Goal: Information Seeking & Learning: Learn about a topic

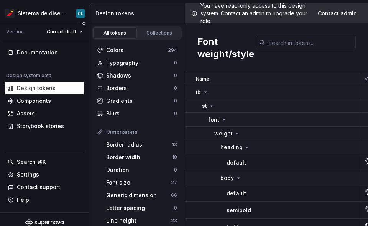
click at [69, 25] on div "Version Current draft" at bounding box center [45, 31] width 87 height 17
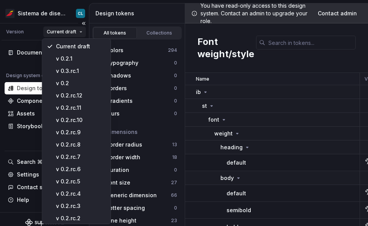
click at [68, 29] on html "Sistema de diseño Iberia CL Version Current draft Documentation Design system d…" at bounding box center [184, 113] width 368 height 226
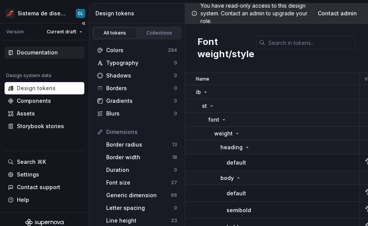
click at [33, 46] on html "Sistema de diseño Iberia CL Version Current draft Documentation Design system d…" at bounding box center [184, 113] width 368 height 226
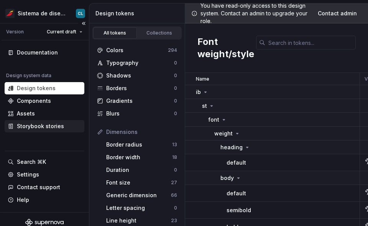
scroll to position [6, 0]
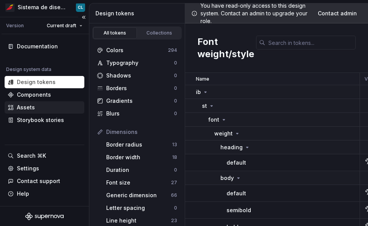
click at [32, 107] on div "Assets" at bounding box center [26, 108] width 18 height 8
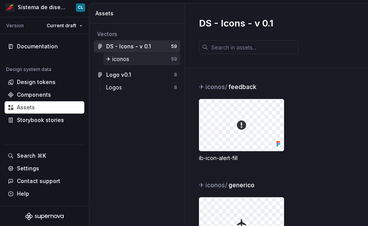
click at [135, 60] on div "✈︎ iconos" at bounding box center [138, 59] width 65 height 8
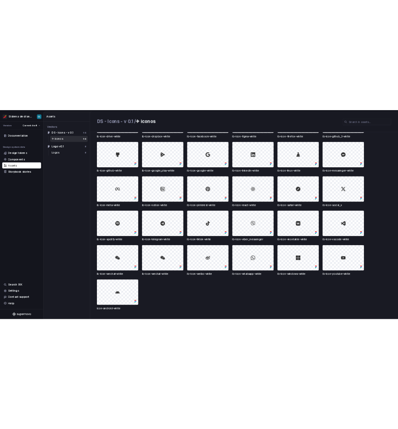
scroll to position [1079, 0]
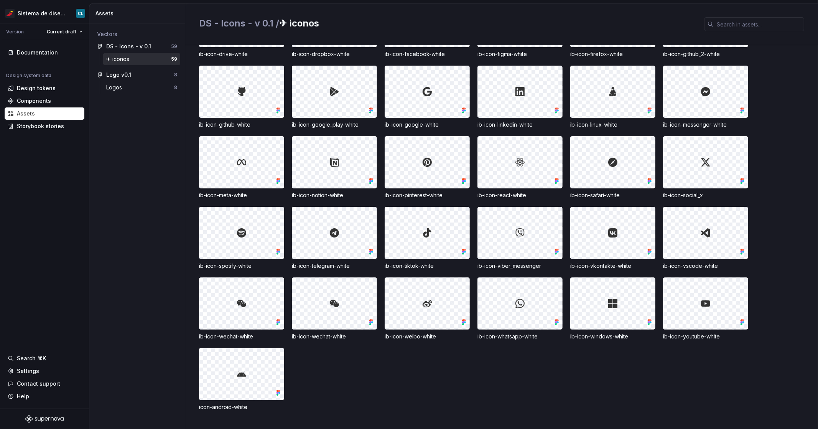
click at [222, 225] on div "icon-android-white" at bounding box center [241, 407] width 85 height 8
click at [243, 225] on div at bounding box center [241, 373] width 84 height 51
drag, startPoint x: 239, startPoint y: 363, endPoint x: 240, endPoint y: 375, distance: 11.9
click at [240, 225] on div at bounding box center [241, 373] width 84 height 51
click at [240, 225] on img at bounding box center [241, 373] width 9 height 9
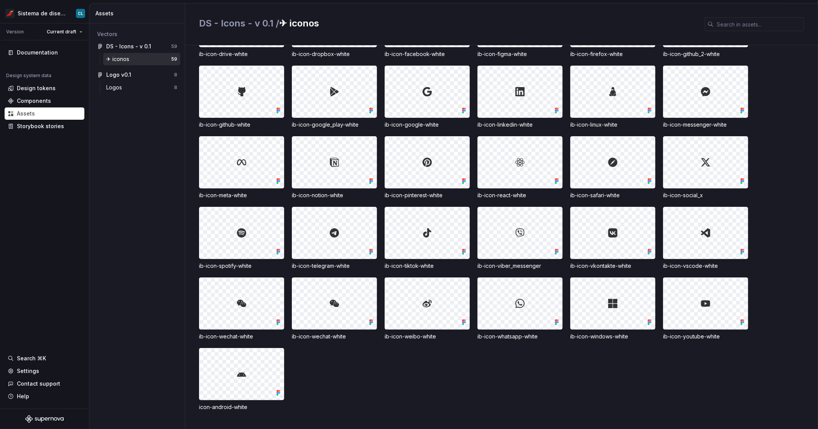
click at [240, 225] on img at bounding box center [241, 373] width 9 height 9
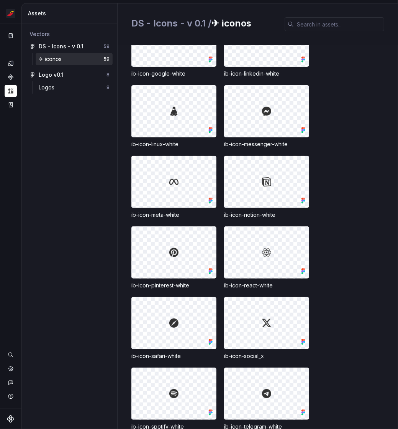
scroll to position [1892, 0]
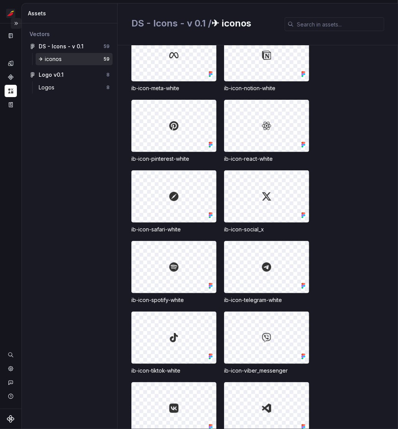
click at [18, 21] on button "Expand sidebar" at bounding box center [16, 23] width 11 height 11
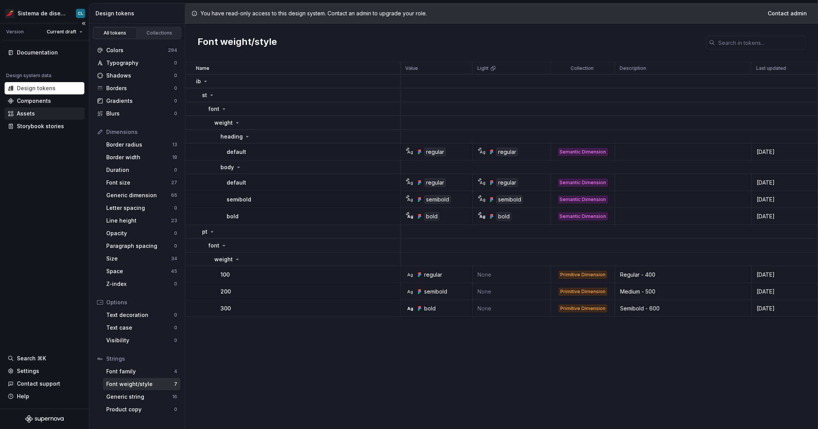
click at [31, 113] on div "Assets" at bounding box center [26, 114] width 18 height 8
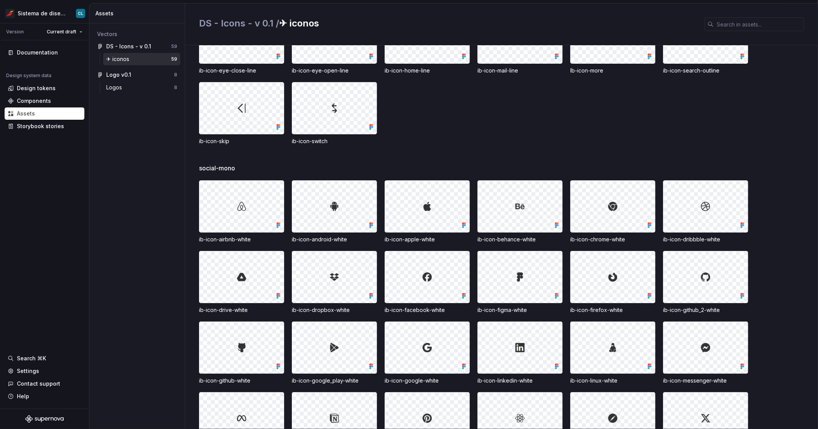
scroll to position [668, 0]
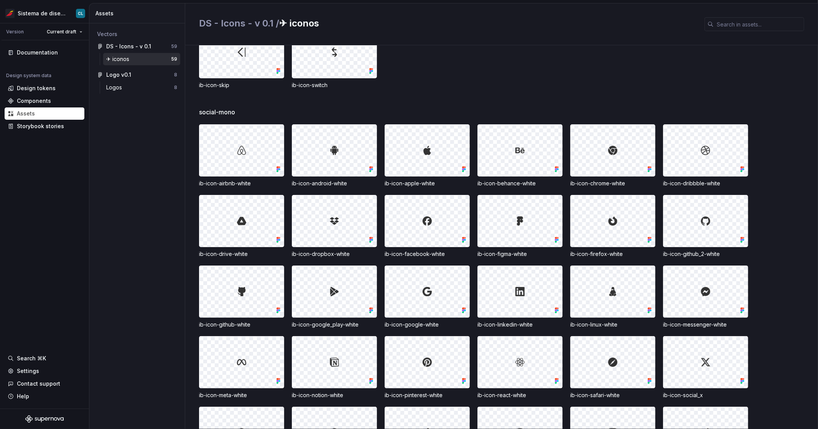
click at [242, 293] on img at bounding box center [241, 291] width 9 height 9
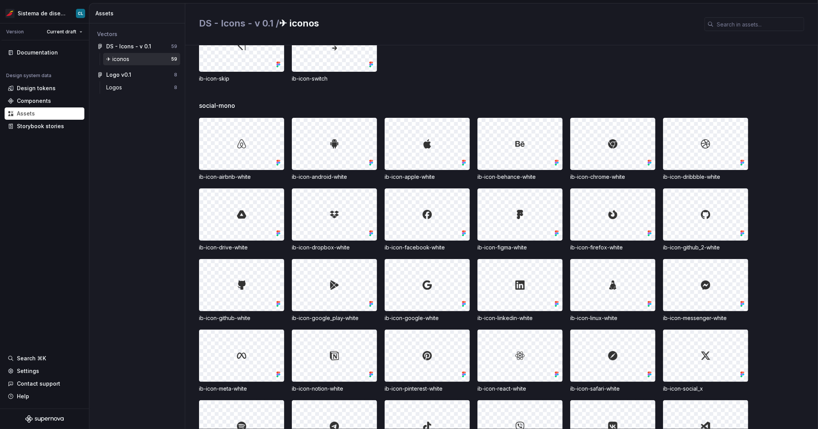
click at [333, 349] on div at bounding box center [334, 355] width 84 height 51
drag, startPoint x: 525, startPoint y: 360, endPoint x: 518, endPoint y: 355, distance: 8.4
click at [398, 355] on div at bounding box center [520, 355] width 84 height 51
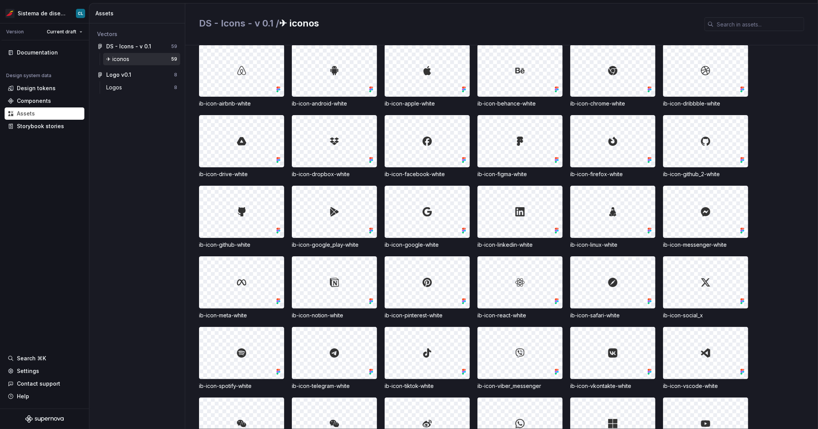
scroll to position [758, 0]
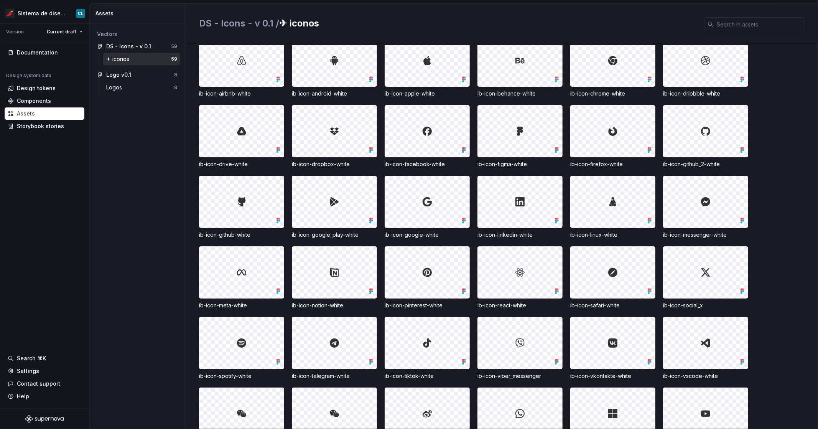
drag, startPoint x: 618, startPoint y: 204, endPoint x: 610, endPoint y: 204, distance: 7.7
click at [398, 204] on div at bounding box center [613, 201] width 84 height 51
click at [398, 205] on img at bounding box center [612, 201] width 9 height 9
click at [398, 211] on div at bounding box center [613, 201] width 84 height 51
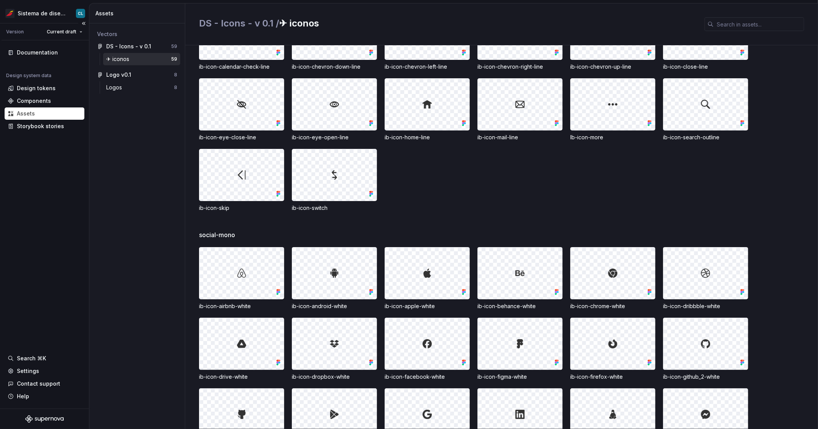
scroll to position [400, 0]
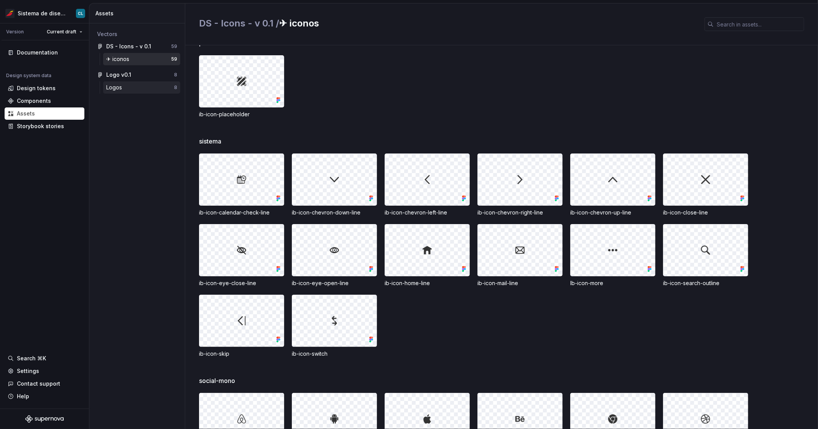
click at [130, 89] on div "Logos" at bounding box center [140, 88] width 68 height 8
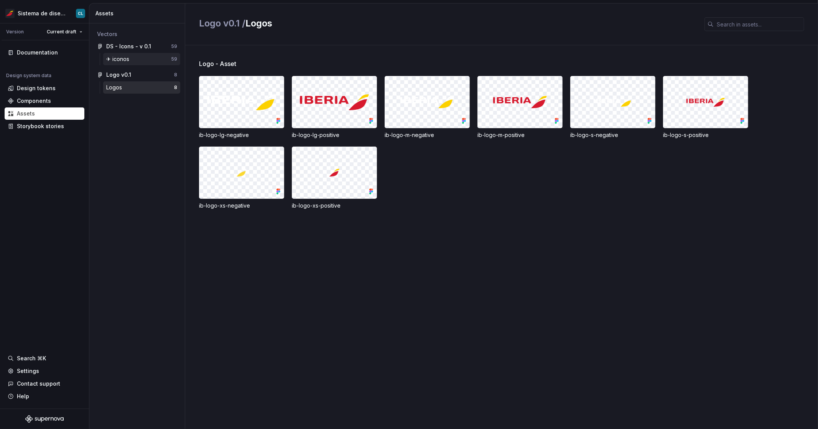
click at [128, 61] on div "✈︎ iconos" at bounding box center [119, 59] width 26 height 8
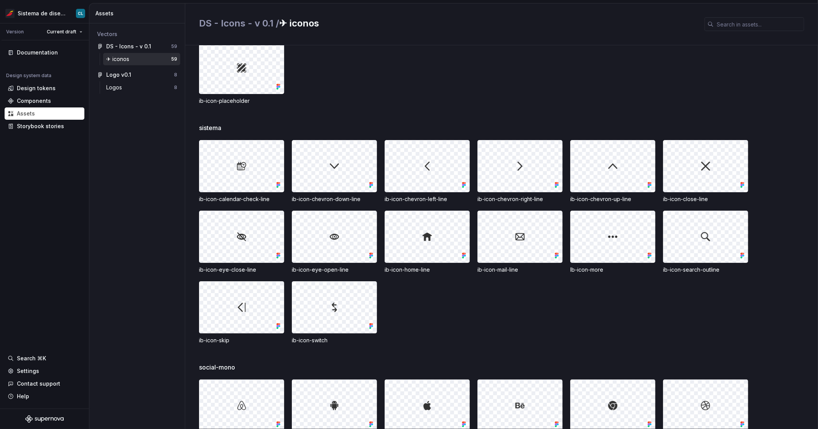
scroll to position [410, 0]
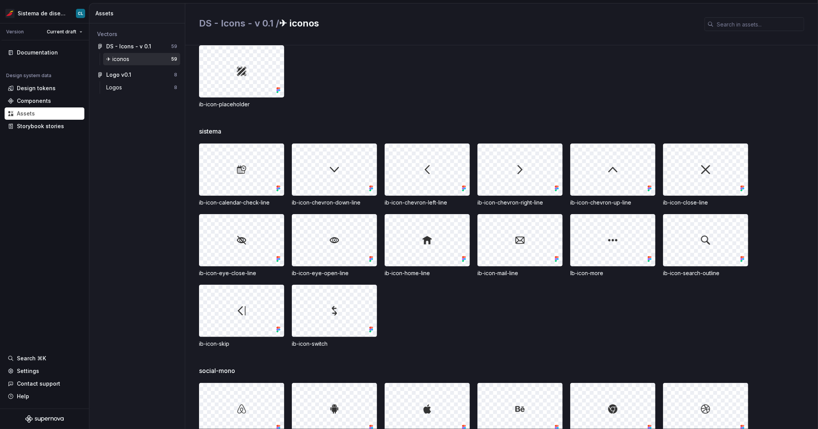
click at [204, 105] on div "ib-icon-placeholder" at bounding box center [241, 104] width 85 height 8
click at [398, 173] on img at bounding box center [519, 169] width 9 height 9
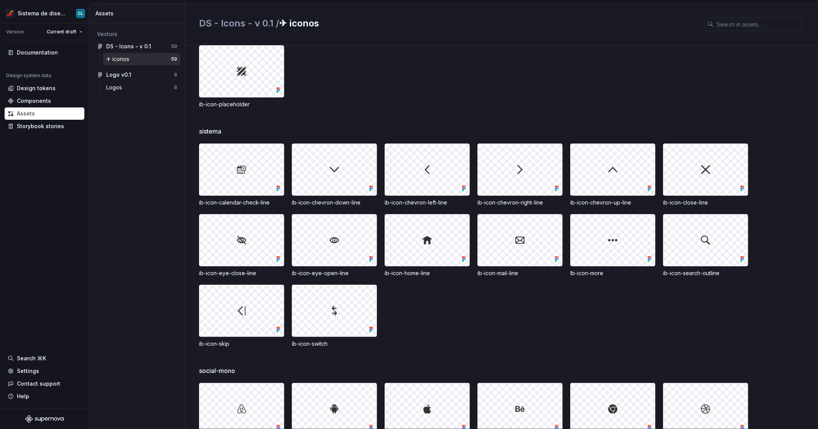
drag, startPoint x: 509, startPoint y: 163, endPoint x: 516, endPoint y: 175, distance: 14.1
click at [398, 174] on div at bounding box center [520, 169] width 84 height 51
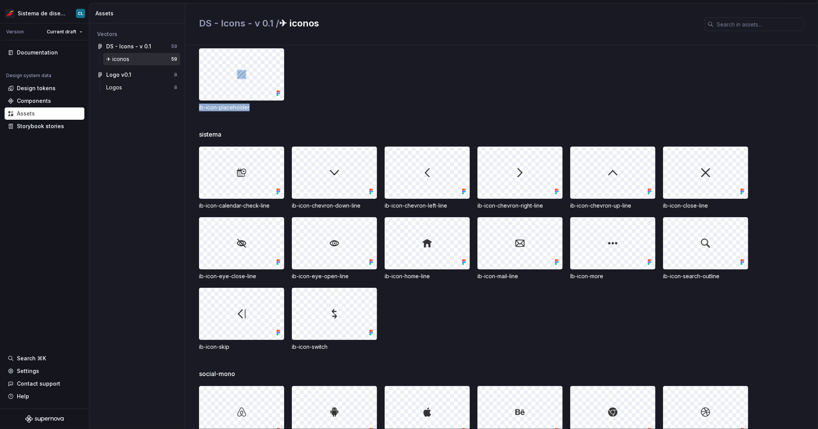
drag, startPoint x: 331, startPoint y: 121, endPoint x: 285, endPoint y: 92, distance: 53.9
click at [246, 82] on div "placeholder ib-icon-placeholder" at bounding box center [508, 80] width 619 height 98
click at [336, 102] on div "ib-icon-placeholder" at bounding box center [508, 79] width 619 height 63
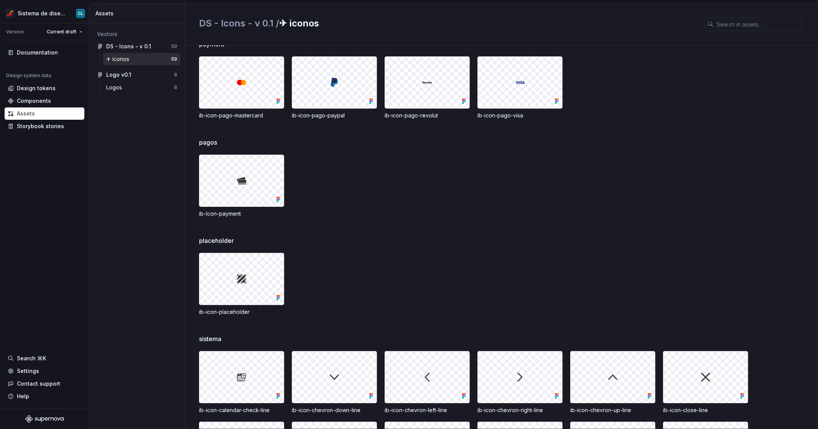
scroll to position [222, 0]
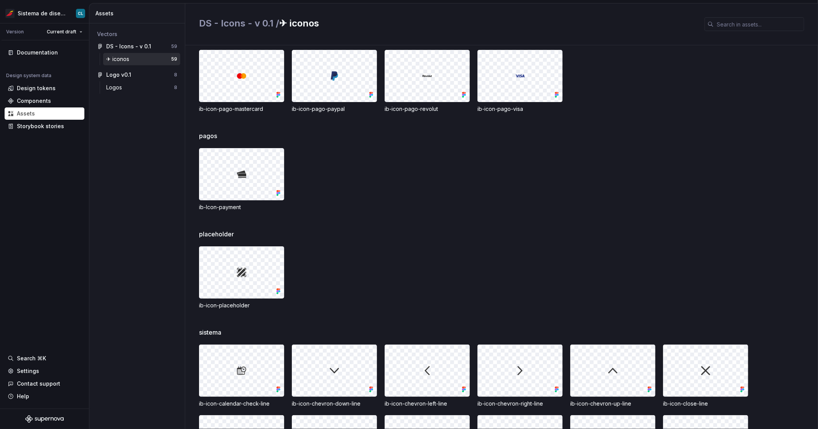
click at [243, 272] on img at bounding box center [241, 272] width 9 height 9
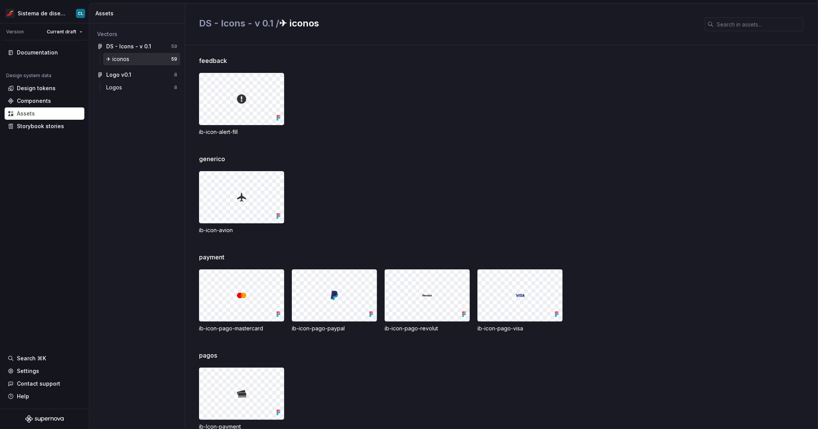
scroll to position [59, 0]
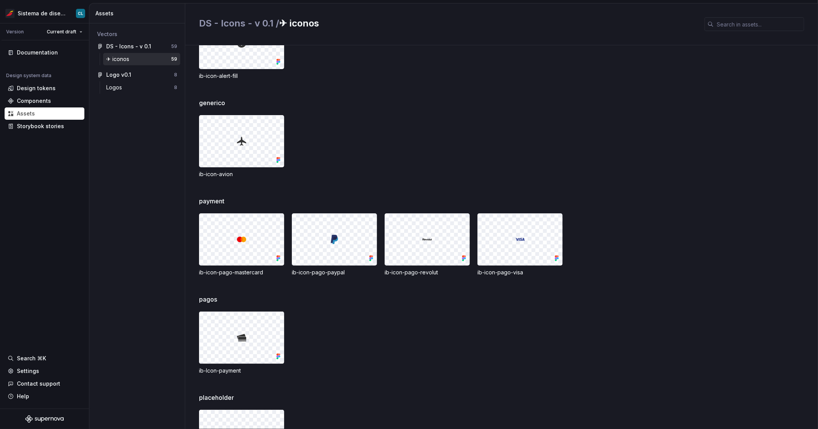
click at [220, 273] on div "ib-icon-pago-mastercard" at bounding box center [241, 272] width 85 height 8
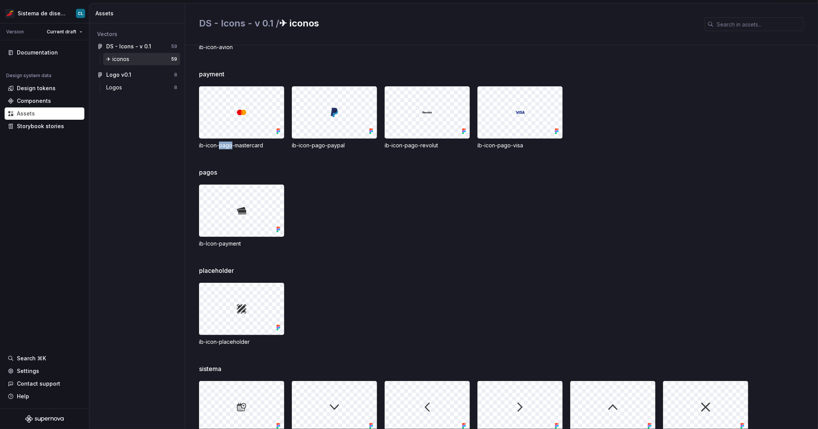
scroll to position [104, 0]
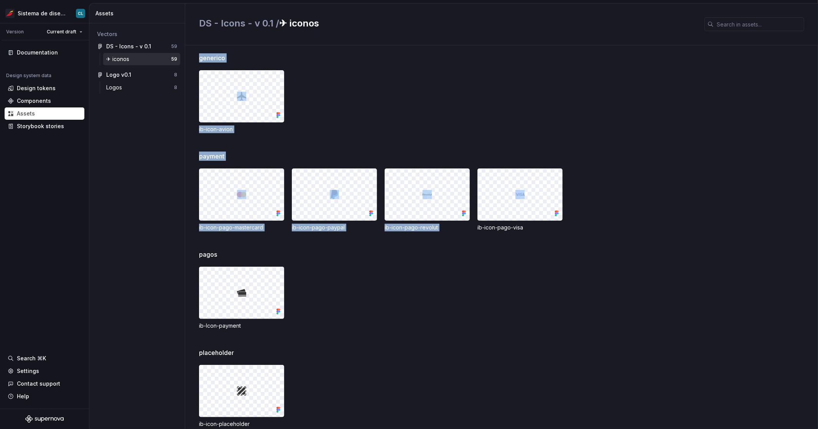
drag, startPoint x: 196, startPoint y: 154, endPoint x: 592, endPoint y: 225, distance: 403.2
click at [398, 224] on div "feedback ib-icon-alert-fill generico ib-icon-avion payment ib-icon-pago-masterc…" at bounding box center [501, 236] width 633 height 383
click at [398, 226] on div "ib-icon-pago-mastercard ib-icon-pago-paypal ib-icon-pago-revolut ib-icon-pago-v…" at bounding box center [508, 199] width 619 height 63
drag, startPoint x: 627, startPoint y: 234, endPoint x: 199, endPoint y: 155, distance: 435.4
click at [199, 155] on div "payment ib-icon-pago-mastercard ib-icon-pago-paypal ib-icon-pago-revolut ib-ico…" at bounding box center [508, 200] width 619 height 98
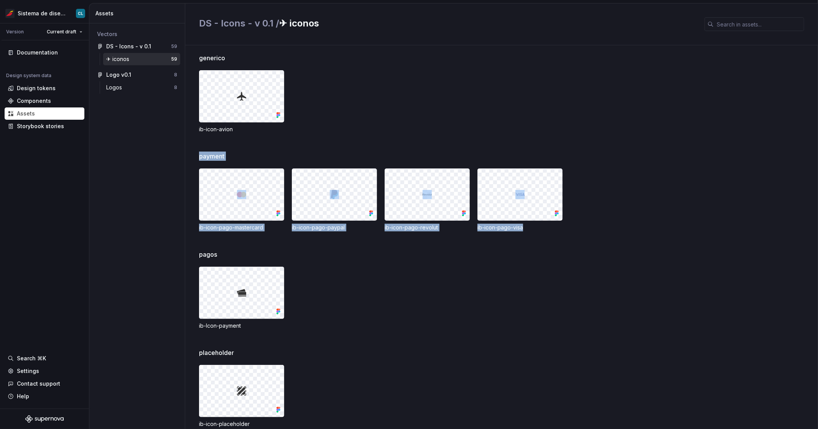
click at [199, 155] on span "payment" at bounding box center [211, 155] width 25 height 9
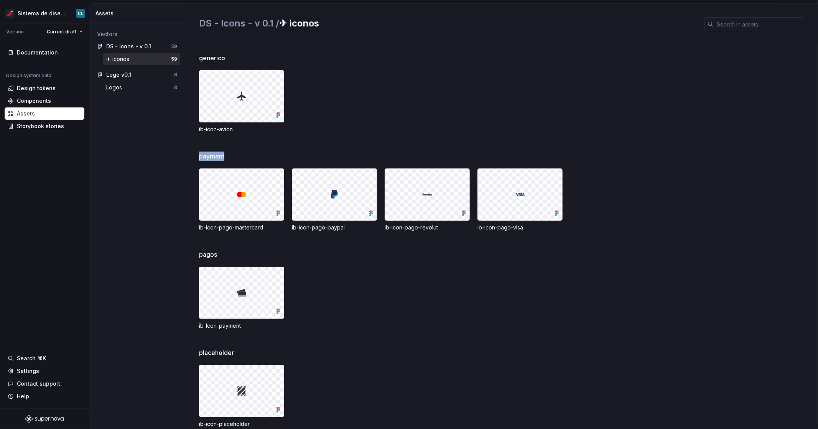
click at [199, 155] on span "payment" at bounding box center [211, 155] width 25 height 9
click at [219, 209] on div at bounding box center [241, 194] width 84 height 51
click at [326, 199] on div at bounding box center [334, 194] width 84 height 51
click at [398, 213] on div at bounding box center [427, 194] width 84 height 51
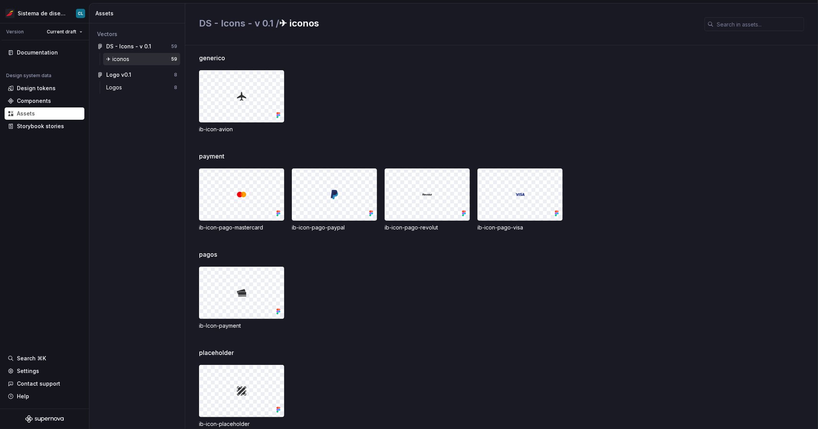
click at [398, 201] on div at bounding box center [520, 194] width 84 height 51
drag, startPoint x: 199, startPoint y: 157, endPoint x: 233, endPoint y: 157, distance: 34.1
click at [233, 157] on div "payment" at bounding box center [508, 155] width 619 height 9
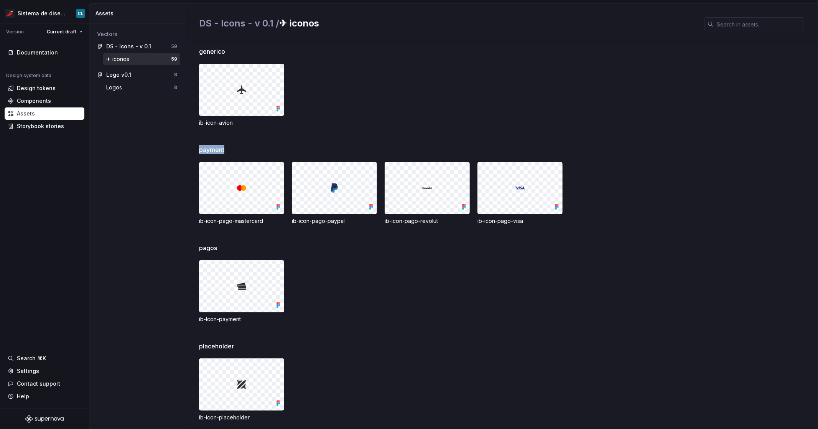
scroll to position [138, 0]
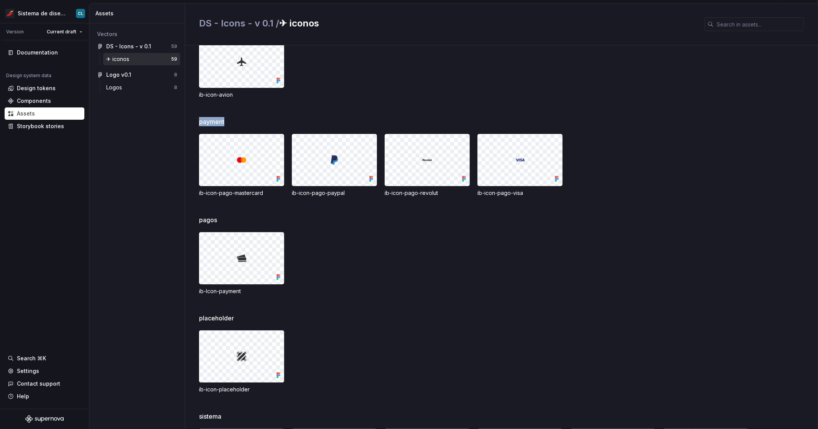
click at [398, 160] on img at bounding box center [427, 159] width 9 height 9
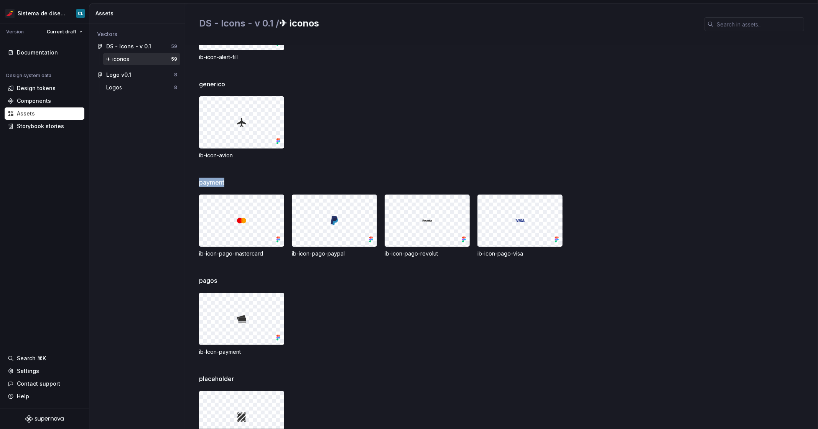
scroll to position [84, 0]
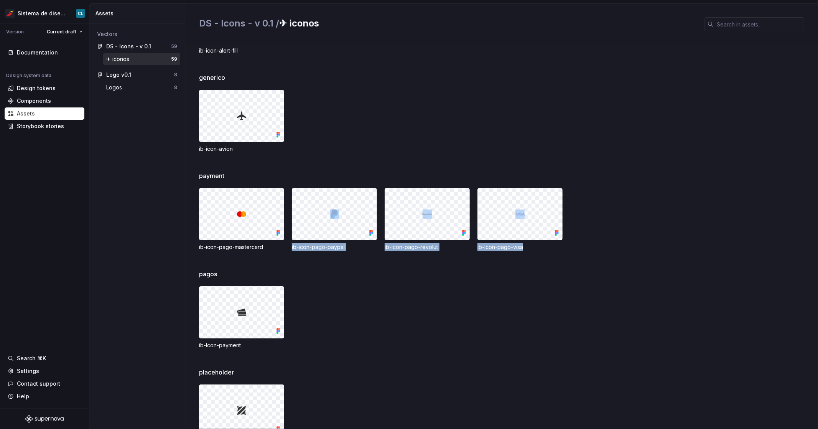
drag, startPoint x: 661, startPoint y: 251, endPoint x: 365, endPoint y: 202, distance: 300.4
click at [364, 202] on div "payment ib-icon-pago-mastercard ib-icon-pago-paypal ib-icon-pago-revolut ib-ico…" at bounding box center [508, 220] width 619 height 98
click at [326, 164] on div "generico ib-icon-avion" at bounding box center [508, 122] width 619 height 98
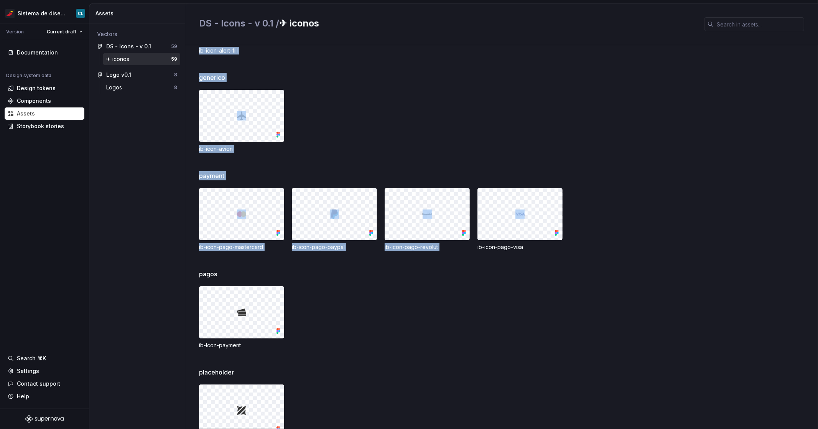
drag, startPoint x: 196, startPoint y: 212, endPoint x: 580, endPoint y: 227, distance: 384.5
click at [398, 228] on div "feedback ib-icon-alert-fill generico ib-icon-avion payment ib-icon-pago-masterc…" at bounding box center [501, 236] width 633 height 383
click at [398, 227] on div "ib-icon-pago-mastercard ib-icon-pago-paypal ib-icon-pago-revolut ib-icon-pago-v…" at bounding box center [508, 219] width 619 height 63
drag, startPoint x: 595, startPoint y: 240, endPoint x: 197, endPoint y: 175, distance: 403.0
click at [197, 175] on div "feedback ib-icon-alert-fill generico ib-icon-avion payment ib-icon-pago-masterc…" at bounding box center [501, 236] width 633 height 383
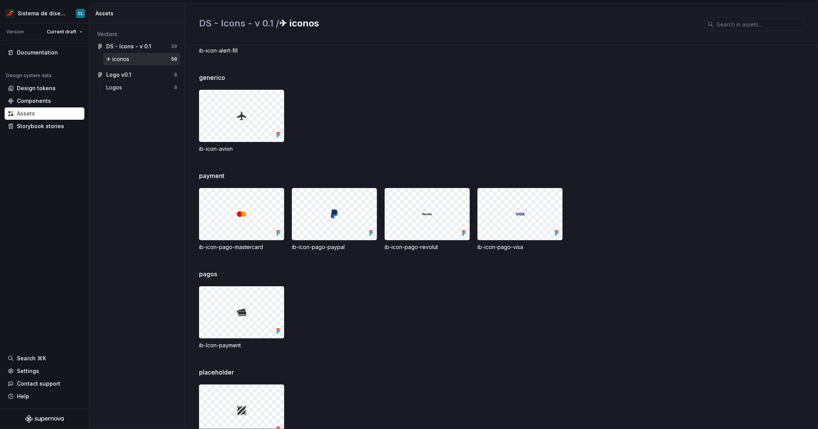
click at [197, 175] on div "feedback ib-icon-alert-fill generico ib-icon-avion payment ib-icon-pago-masterc…" at bounding box center [501, 236] width 633 height 383
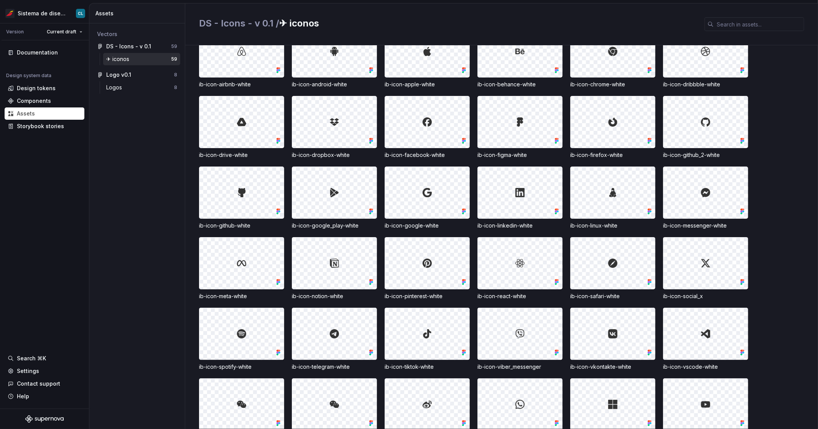
scroll to position [868, 0]
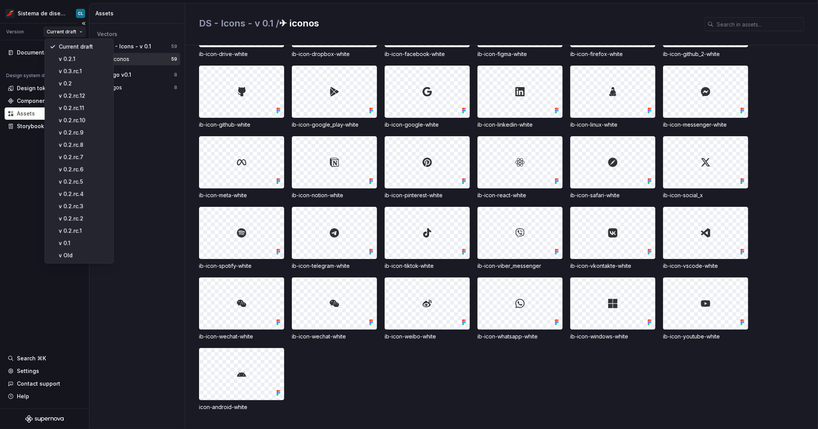
click at [70, 30] on html "Sistema de diseño Iberia CL Version Current draft Documentation Design system d…" at bounding box center [409, 214] width 818 height 429
click at [55, 17] on html "Sistema de diseño Iberia CL Version Current draft Documentation Design system d…" at bounding box center [409, 214] width 818 height 429
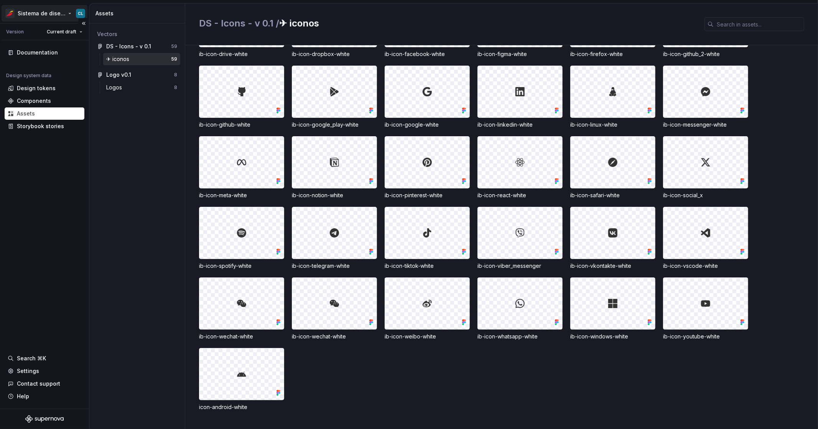
click at [66, 13] on html "Sistema de diseño Iberia CL Version Current draft Documentation Design system d…" at bounding box center [409, 214] width 818 height 429
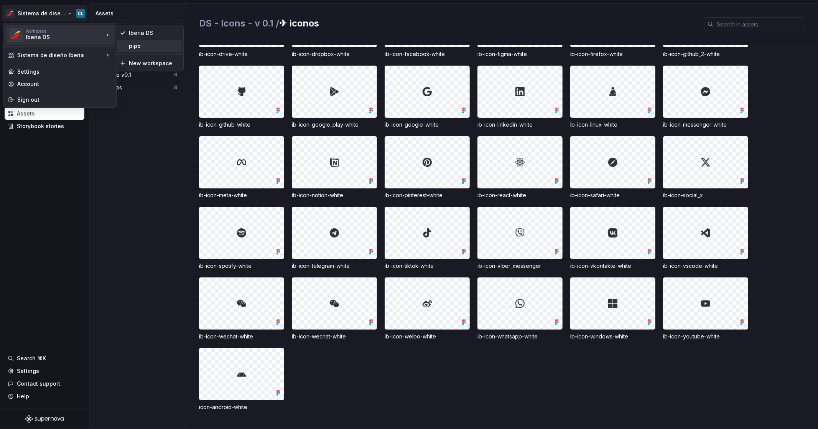
click at [124, 45] on div "pipo" at bounding box center [149, 46] width 65 height 12
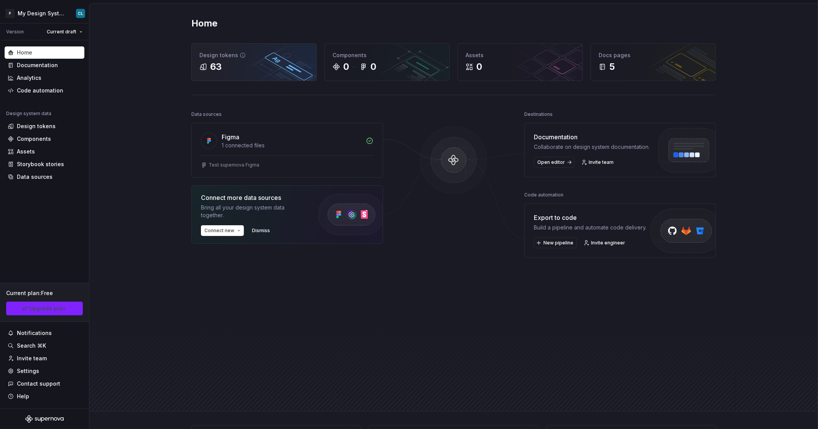
click at [227, 68] on div "63" at bounding box center [253, 67] width 109 height 12
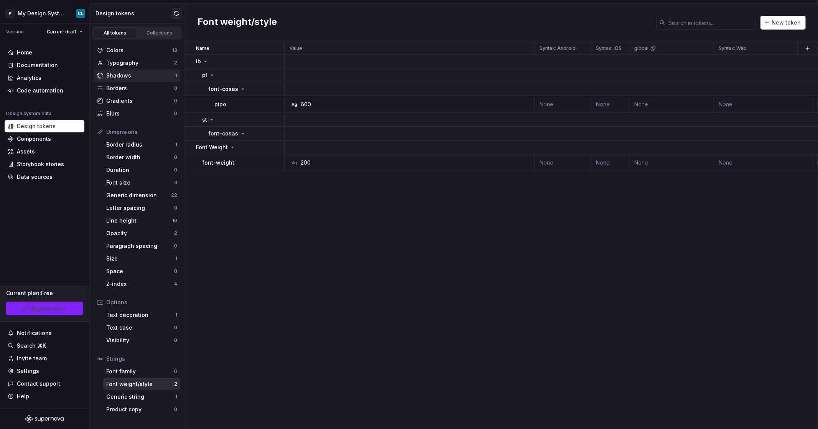
click at [142, 76] on div "Shadows" at bounding box center [140, 76] width 69 height 8
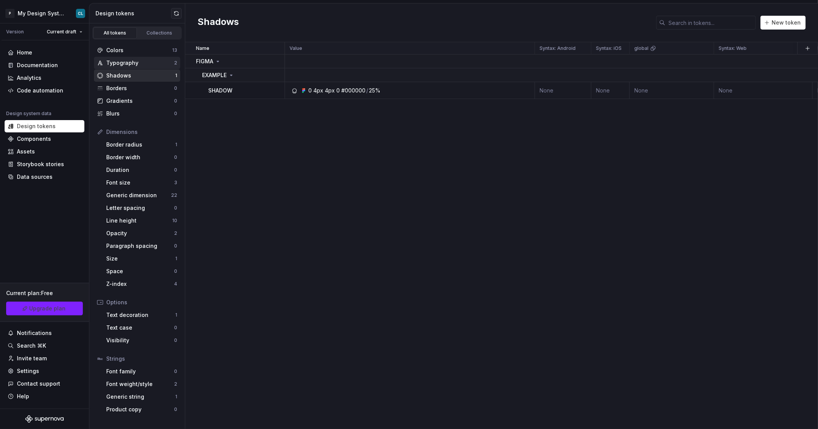
click at [145, 61] on div "Typography" at bounding box center [140, 63] width 68 height 8
click at [38, 147] on div "Assets" at bounding box center [45, 151] width 80 height 12
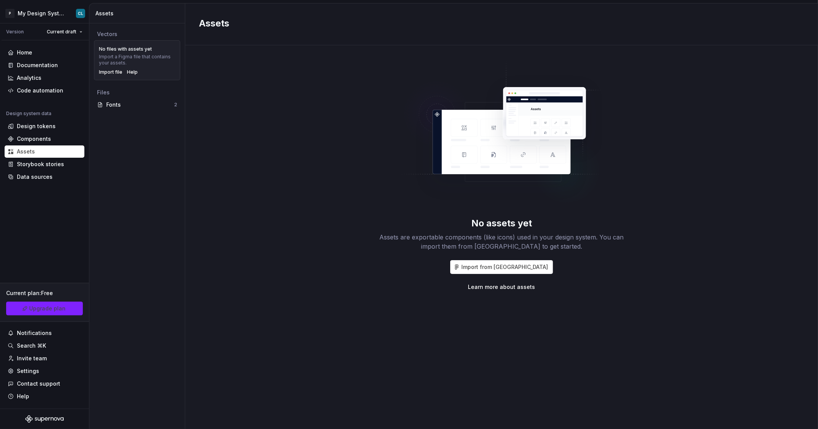
click at [115, 97] on div "Files" at bounding box center [137, 92] width 86 height 12
click at [117, 103] on div "Fonts" at bounding box center [140, 105] width 68 height 8
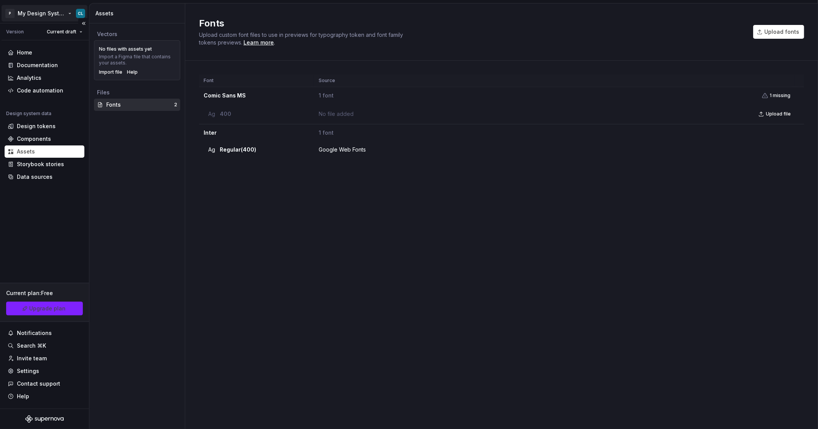
click at [64, 21] on html "P My Design System CL Version Current draft Home Documentation Analytics Code a…" at bounding box center [409, 214] width 818 height 429
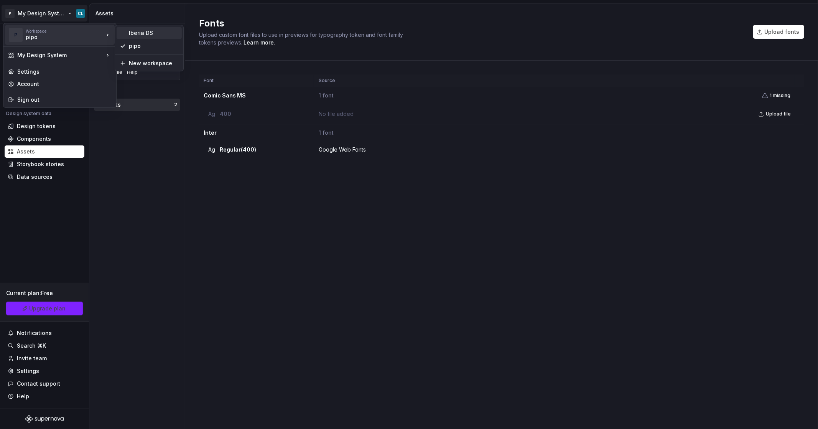
click at [135, 34] on div "Iberia DS" at bounding box center [154, 33] width 50 height 8
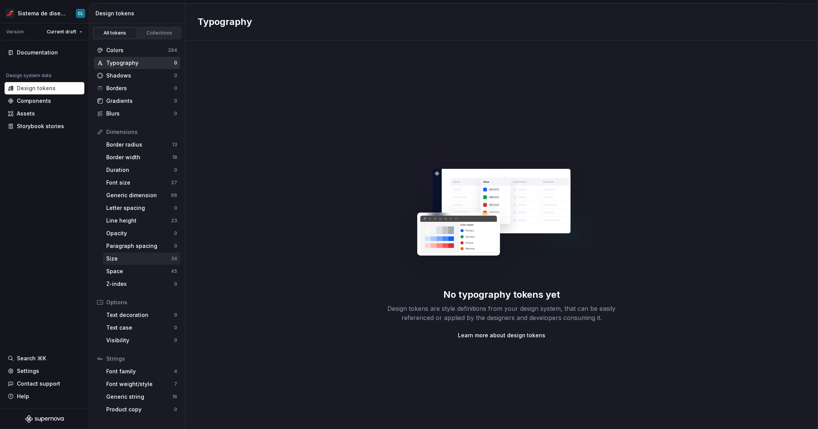
click at [140, 261] on div "Size" at bounding box center [138, 259] width 65 height 8
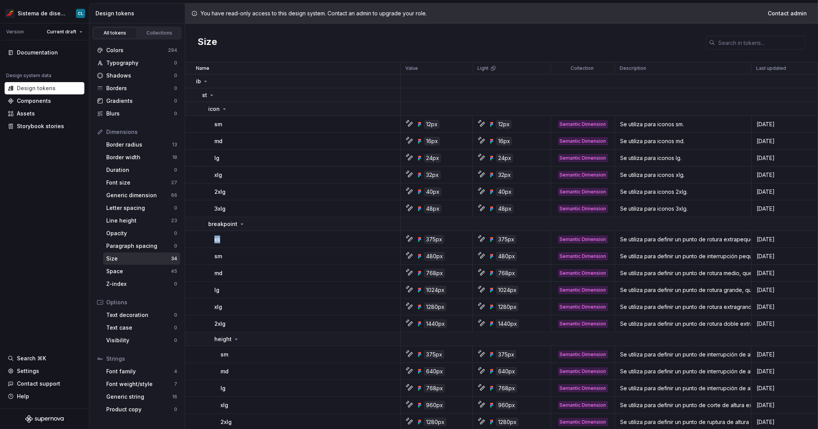
drag, startPoint x: 209, startPoint y: 236, endPoint x: 225, endPoint y: 238, distance: 16.6
click at [225, 238] on td "xs" at bounding box center [292, 239] width 215 height 17
click at [217, 237] on p "xs" at bounding box center [217, 239] width 6 height 8
click at [217, 255] on p "sm" at bounding box center [218, 256] width 8 height 8
click at [224, 271] on div "md" at bounding box center [307, 273] width 186 height 8
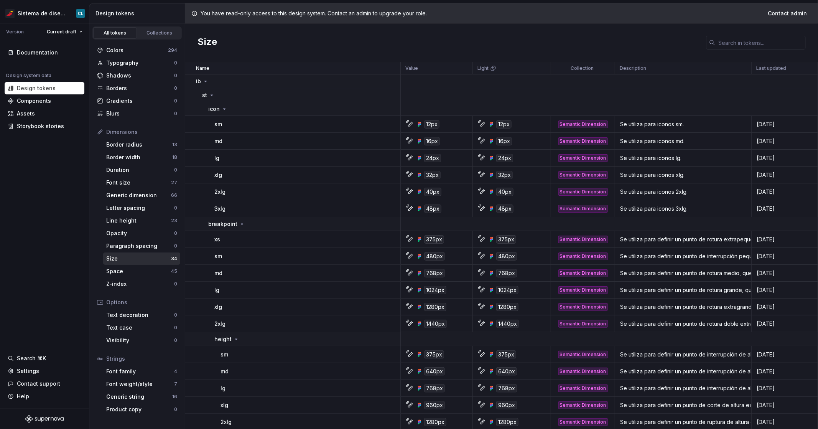
click at [217, 288] on p "lg" at bounding box center [216, 290] width 5 height 8
click at [221, 306] on p "xlg" at bounding box center [218, 307] width 8 height 8
click at [228, 328] on td "2xlg" at bounding box center [292, 323] width 215 height 17
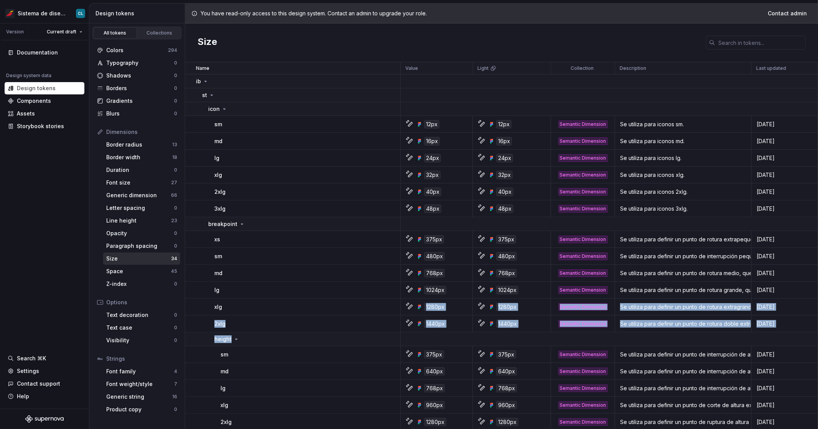
drag, startPoint x: 241, startPoint y: 331, endPoint x: 222, endPoint y: 304, distance: 32.1
click at [222, 304] on tbody "ib st icon sm 12px 12px Semantic Dimension Se utiliza para iconos sm. 4 days ag…" at bounding box center [501, 423] width 633 height 698
click at [235, 320] on div "2xlg" at bounding box center [307, 324] width 186 height 8
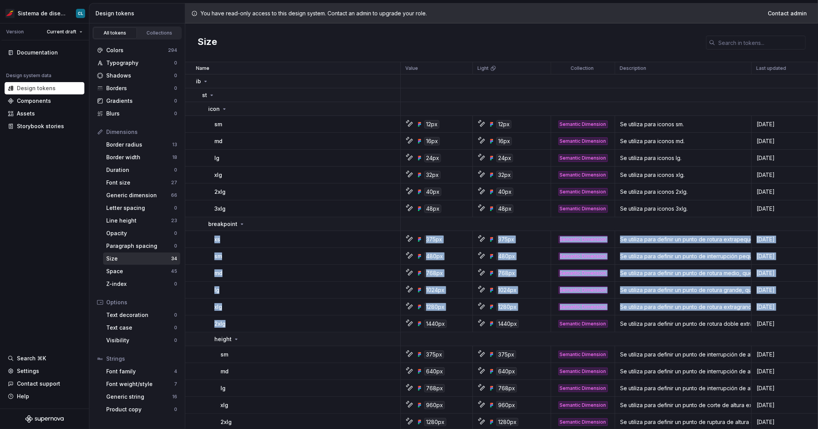
drag, startPoint x: 231, startPoint y: 324, endPoint x: 197, endPoint y: 237, distance: 94.0
click at [197, 237] on tbody "ib st icon sm 12px 12px Semantic Dimension Se utiliza para iconos sm. 4 days ag…" at bounding box center [501, 423] width 633 height 698
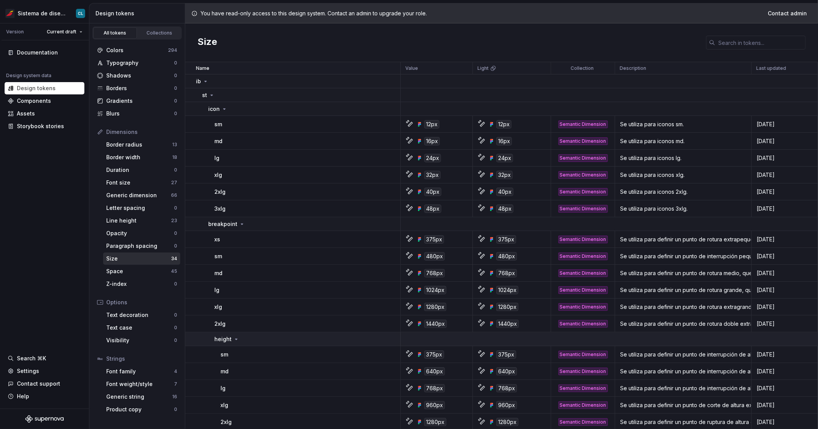
click at [234, 340] on icon at bounding box center [236, 339] width 6 height 6
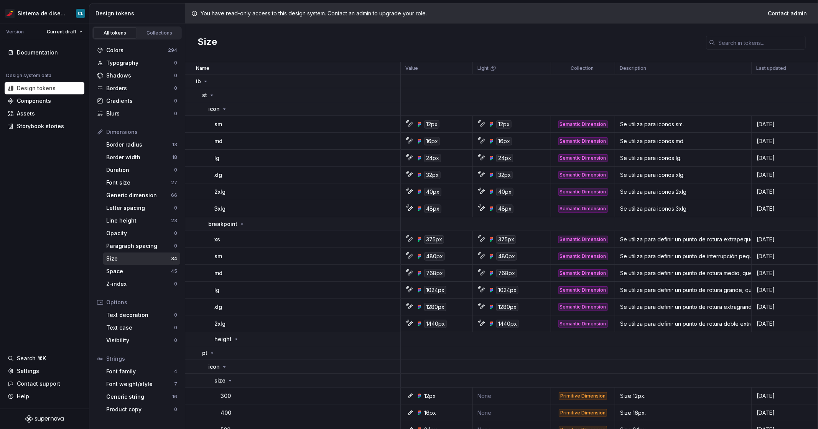
click at [237, 324] on div "2xlg" at bounding box center [307, 324] width 186 height 8
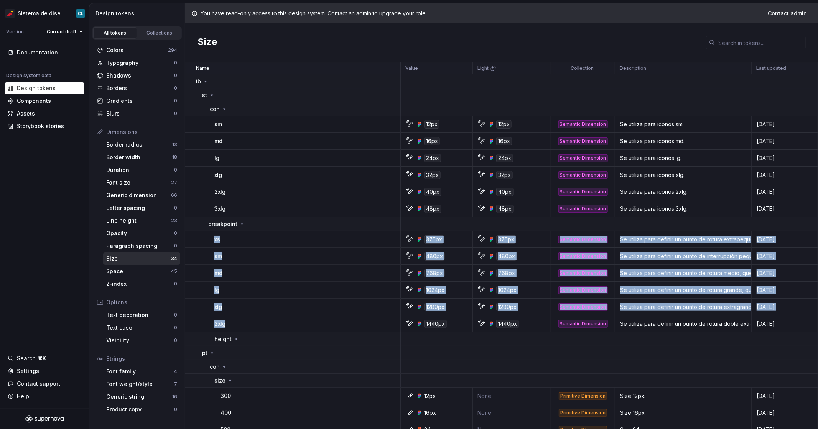
drag, startPoint x: 237, startPoint y: 324, endPoint x: 211, endPoint y: 242, distance: 86.6
click at [211, 242] on tbody "ib st icon sm 12px 12px Semantic Dimension Se utiliza para iconos sm. 4 days ag…" at bounding box center [501, 380] width 633 height 613
click at [228, 326] on div "2xlg" at bounding box center [307, 324] width 186 height 8
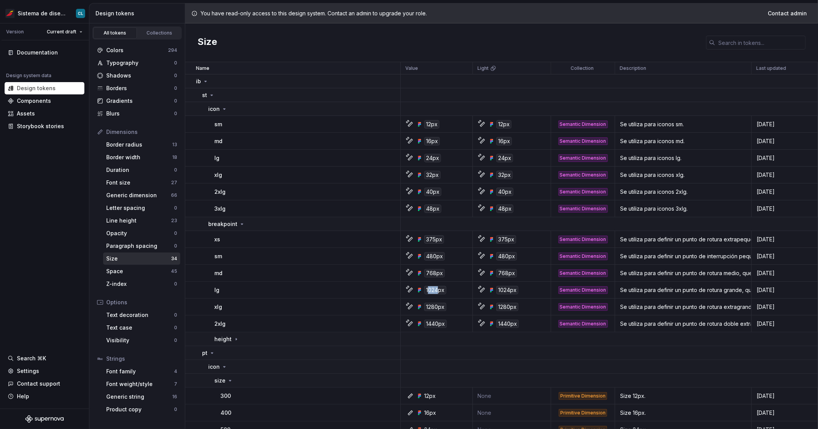
drag, startPoint x: 426, startPoint y: 290, endPoint x: 437, endPoint y: 290, distance: 11.1
click at [398, 290] on div "1024px" at bounding box center [435, 290] width 22 height 8
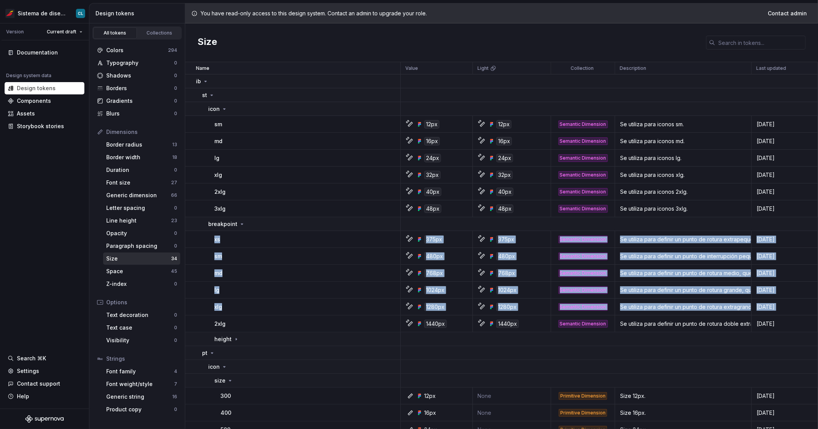
drag, startPoint x: 212, startPoint y: 237, endPoint x: 380, endPoint y: 319, distance: 186.7
click at [380, 319] on tbody "ib st icon sm 12px 12px Semantic Dimension Se utiliza para iconos sm. 4 days ag…" at bounding box center [501, 380] width 633 height 613
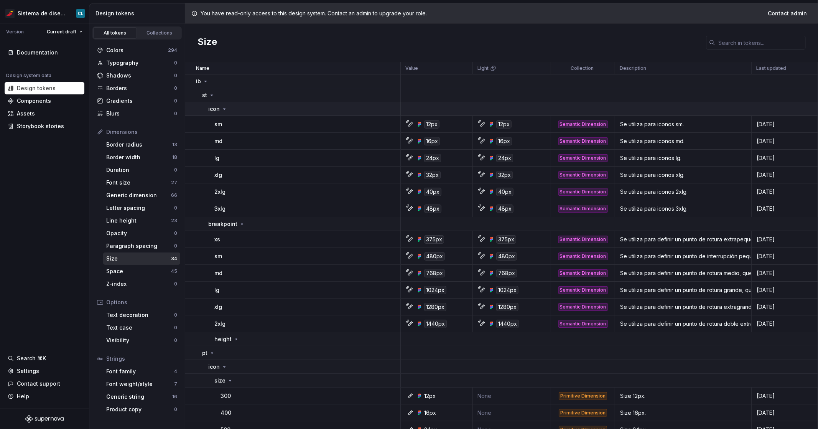
click at [220, 109] on div "icon" at bounding box center [217, 109] width 19 height 8
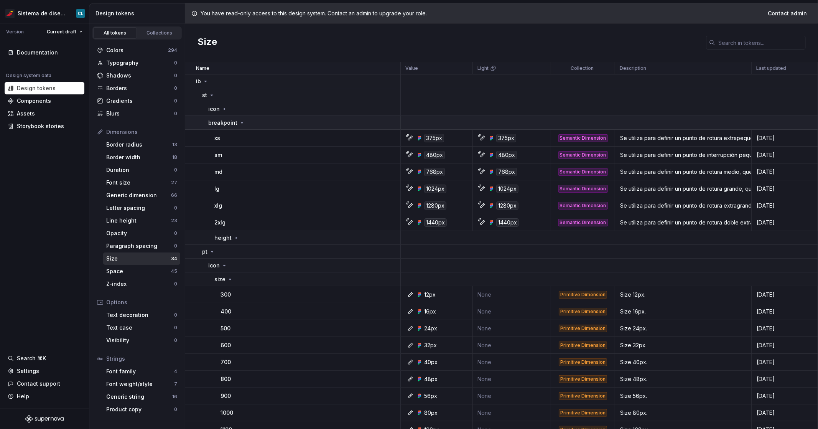
click at [231, 122] on p "breakpoint" at bounding box center [222, 123] width 29 height 8
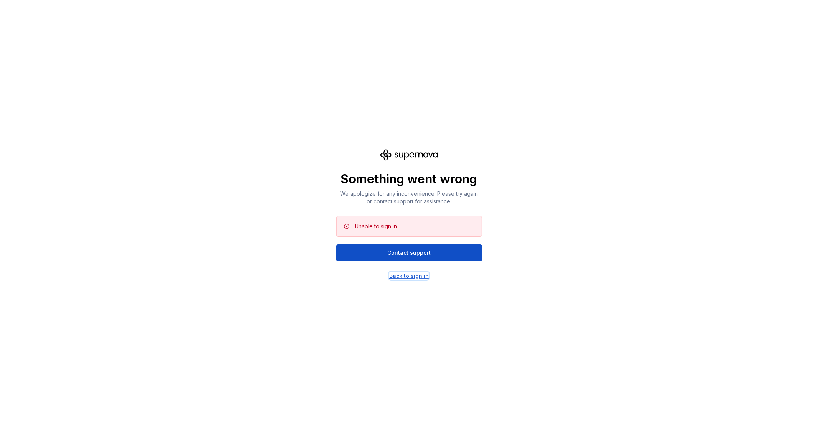
click at [405, 277] on div "Back to sign in" at bounding box center [408, 276] width 39 height 8
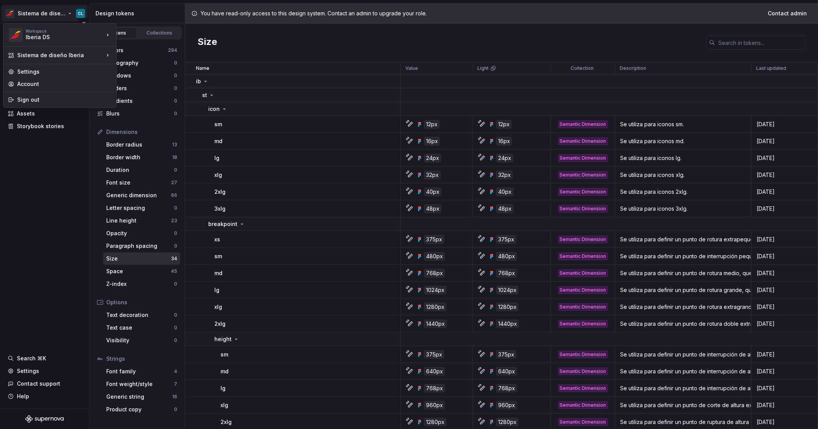
click at [62, 15] on html "Sistema de diseño Iberia CL Version Current draft Documentation Design system d…" at bounding box center [409, 214] width 818 height 429
click at [130, 45] on div "pipo" at bounding box center [154, 46] width 50 height 8
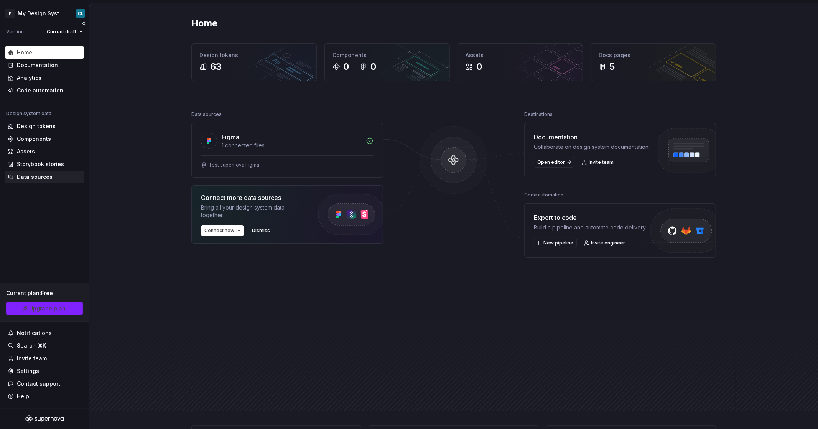
click at [46, 175] on div "Data sources" at bounding box center [35, 177] width 36 height 8
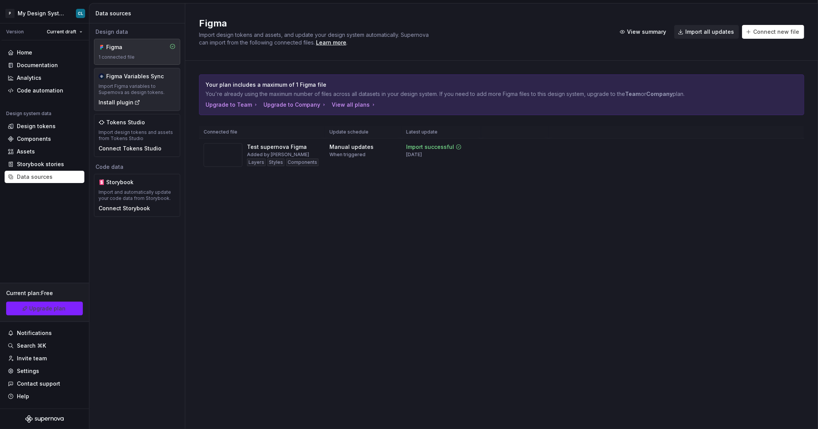
click at [107, 86] on div "Import Figma variables to Supernova as design tokens." at bounding box center [137, 89] width 77 height 12
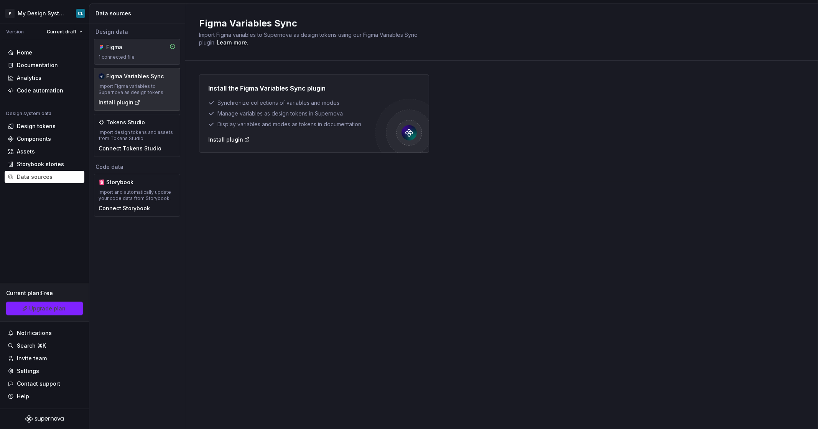
click at [128, 46] on div "Figma" at bounding box center [124, 47] width 37 height 8
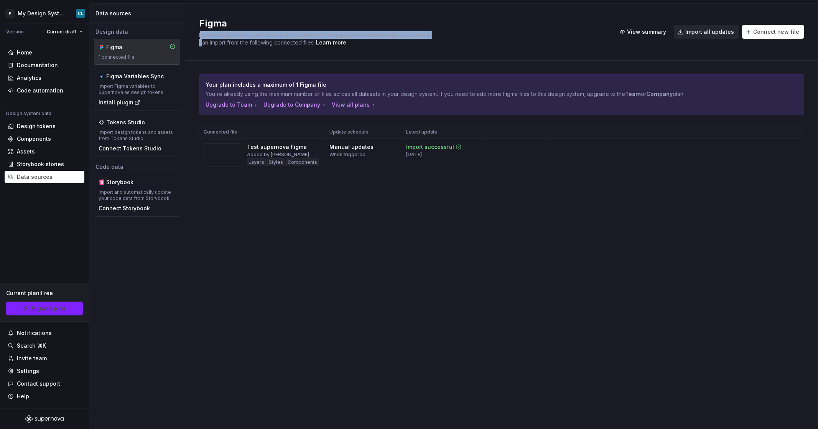
drag, startPoint x: 200, startPoint y: 35, endPoint x: 230, endPoint y: 39, distance: 29.8
click at [230, 39] on div "Import design tokens and assets, and update your design system automatically. S…" at bounding box center [314, 38] width 230 height 15
drag, startPoint x: 199, startPoint y: 36, endPoint x: 284, endPoint y: 36, distance: 85.1
click at [284, 36] on span "Import design tokens and assets, and update your design system automatically. S…" at bounding box center [314, 38] width 231 height 14
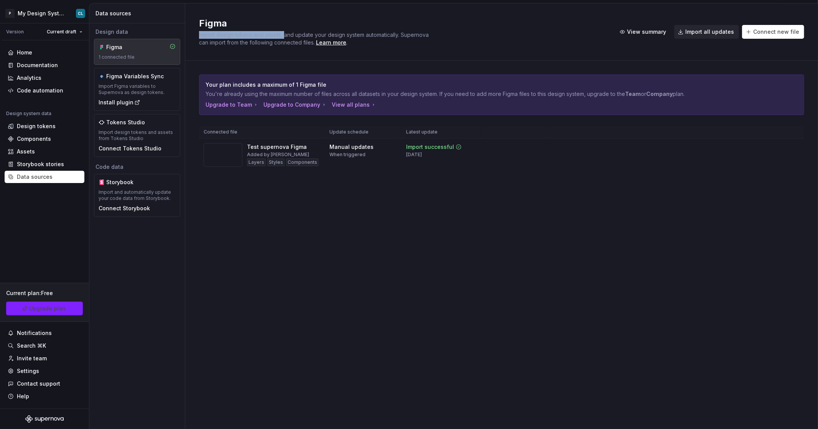
click at [284, 36] on span "Import design tokens and assets, and update your design system automatically. S…" at bounding box center [314, 38] width 231 height 14
click at [282, 36] on span "Import design tokens and assets, and update your design system automatically. S…" at bounding box center [314, 38] width 231 height 14
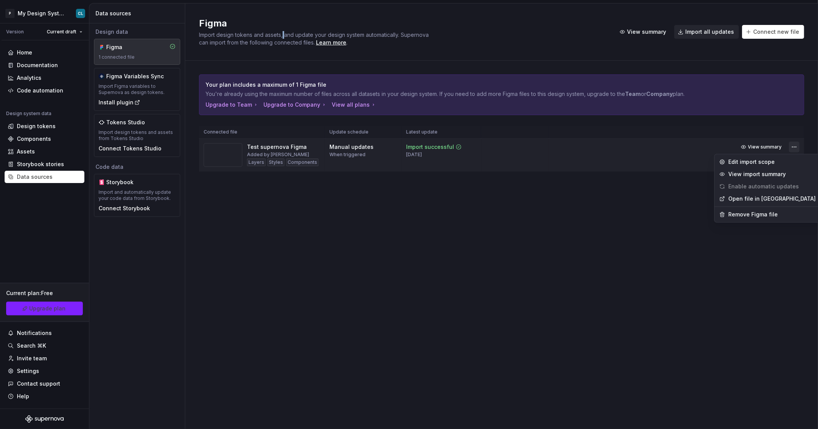
click at [795, 146] on html "P My Design System CL Version Current draft Home Documentation Analytics Code a…" at bounding box center [409, 214] width 818 height 429
click at [738, 161] on div "Edit import scope" at bounding box center [771, 162] width 87 height 8
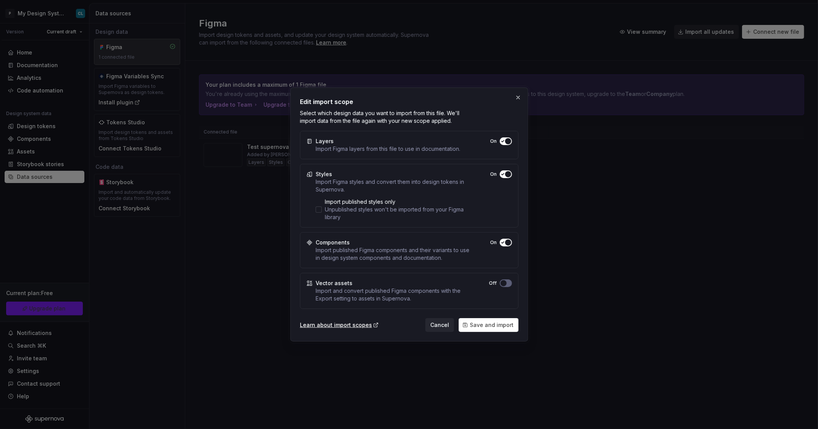
click at [501, 286] on div "Off" at bounding box center [500, 283] width 23 height 8
click at [505, 144] on span "button" at bounding box center [508, 141] width 6 height 6
click at [322, 324] on div "Learn about import scopes" at bounding box center [339, 325] width 79 height 8
drag, startPoint x: 317, startPoint y: 182, endPoint x: 359, endPoint y: 191, distance: 42.0
click at [359, 191] on div "Import Figma styles and convert them into design tokens in Supernova." at bounding box center [393, 185] width 155 height 15
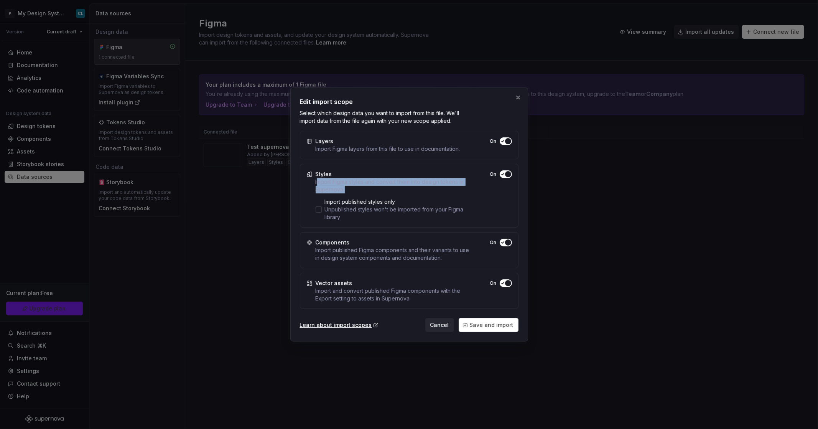
click at [359, 191] on div "Import Figma styles and convert them into design tokens in Supernova." at bounding box center [393, 185] width 155 height 15
click at [351, 189] on div "Import Figma styles and convert them into design tokens in Supernova." at bounding box center [393, 185] width 155 height 15
click at [508, 174] on span "button" at bounding box center [508, 174] width 6 height 6
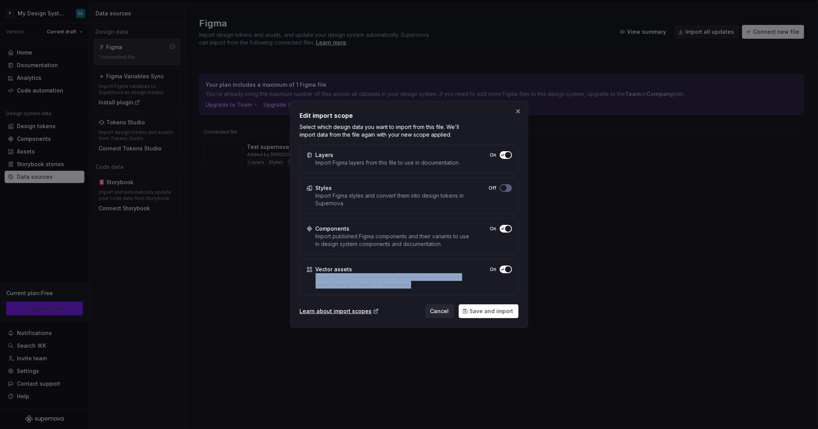
drag, startPoint x: 313, startPoint y: 276, endPoint x: 424, endPoint y: 287, distance: 111.7
click at [424, 287] on div "Vector assets Import and convert published Figma components with the Export set…" at bounding box center [409, 277] width 219 height 36
click at [424, 287] on div "Import and convert published Figma components with the Export setting to assets…" at bounding box center [393, 280] width 155 height 15
click at [521, 113] on button "button" at bounding box center [518, 111] width 11 height 11
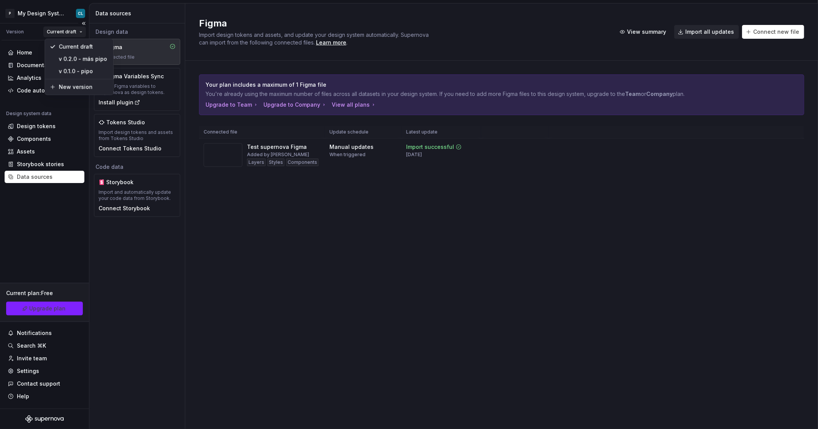
click at [77, 31] on html "P My Design System CL Version Current draft Home Documentation Analytics Code a…" at bounding box center [409, 214] width 818 height 429
click at [48, 13] on html "P My Design System CL Version Current draft Home Documentation Analytics Code a…" at bounding box center [409, 214] width 818 height 429
click at [76, 11] on html "P My Design System CL Version Current draft Home Documentation Analytics Code a…" at bounding box center [409, 214] width 818 height 429
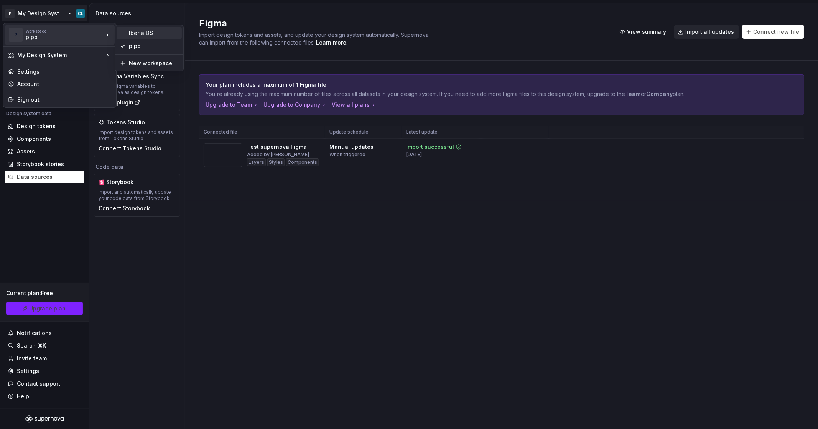
click at [136, 32] on div "Iberia DS" at bounding box center [154, 33] width 50 height 8
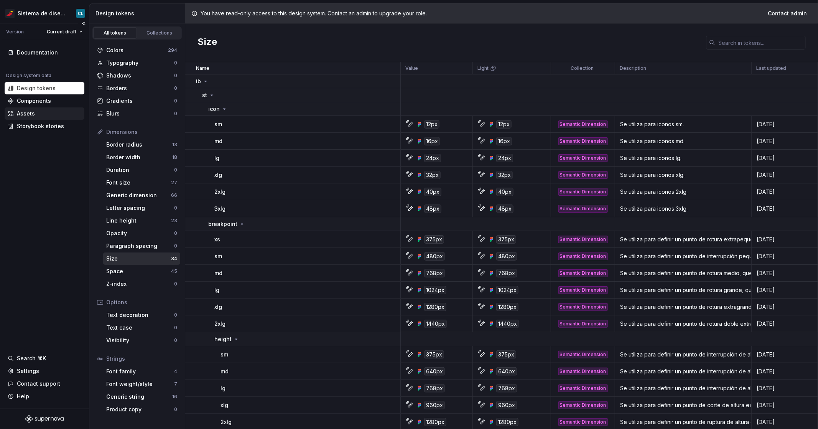
click at [36, 117] on div "Assets" at bounding box center [45, 113] width 80 height 12
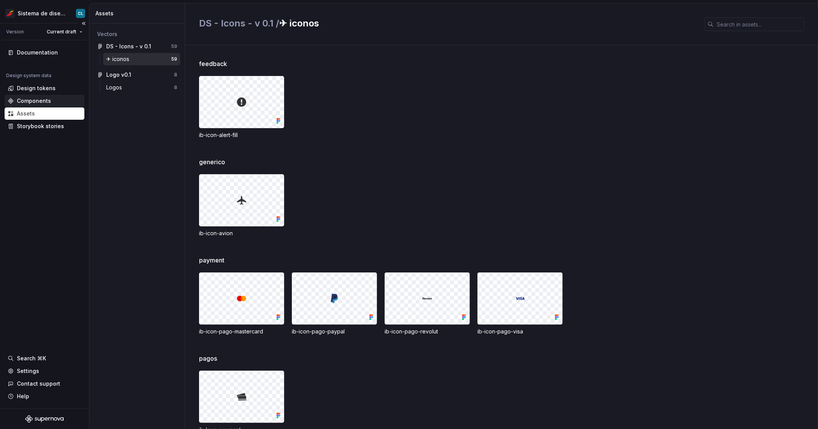
click at [43, 101] on div "Components" at bounding box center [34, 101] width 34 height 8
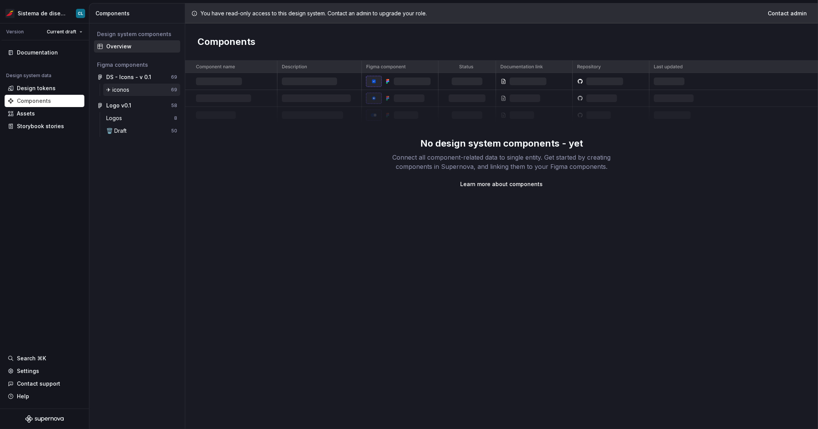
click at [117, 93] on div "✈︎ iconos" at bounding box center [119, 90] width 26 height 8
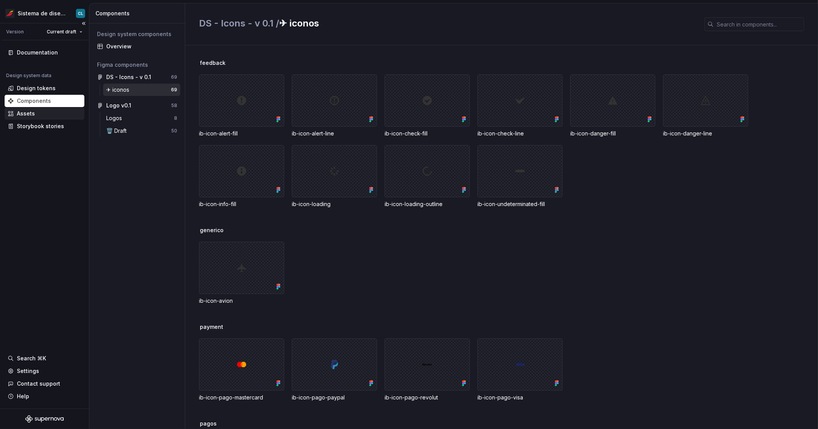
click at [31, 113] on div "Assets" at bounding box center [26, 114] width 18 height 8
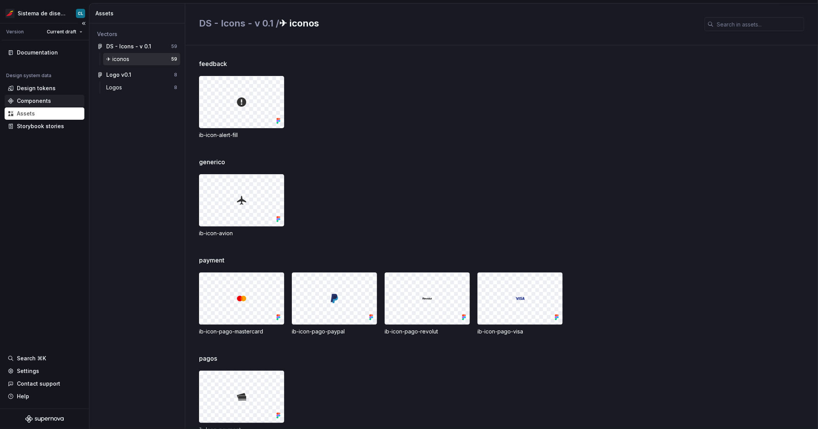
click at [42, 104] on div "Components" at bounding box center [34, 101] width 34 height 8
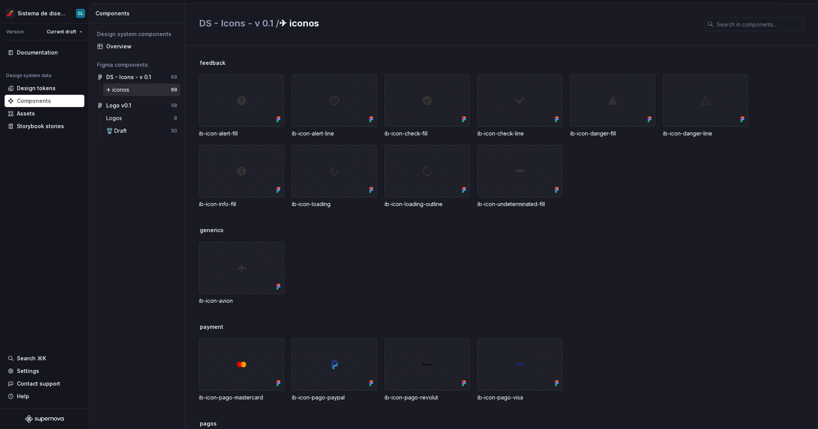
click at [132, 91] on div "✈︎ iconos" at bounding box center [138, 90] width 65 height 8
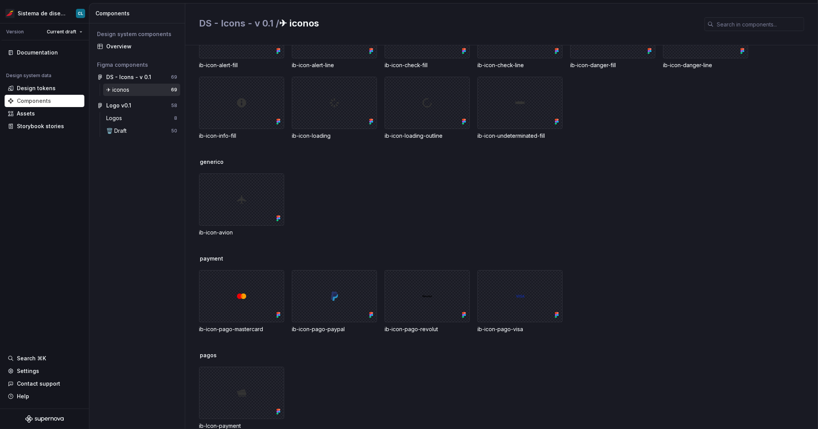
scroll to position [74, 0]
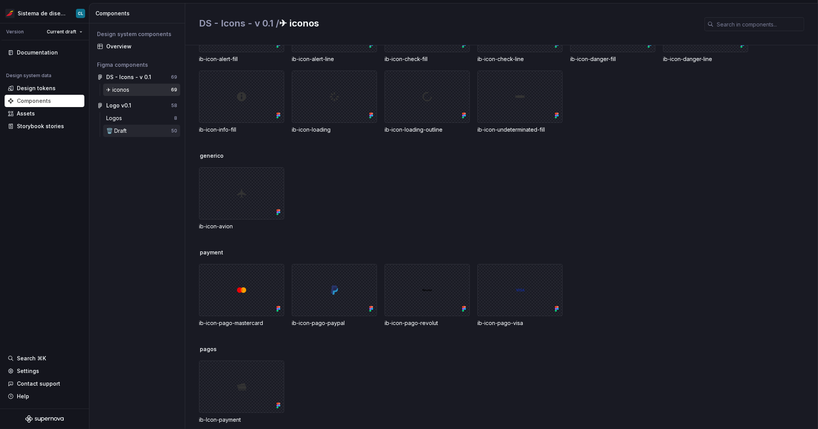
click at [128, 132] on div "🗑️ Draft" at bounding box center [117, 131] width 23 height 8
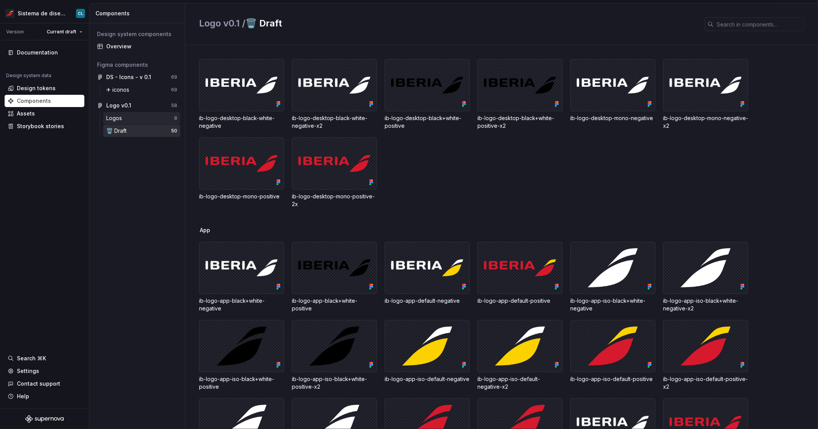
click at [124, 117] on div "Logos" at bounding box center [115, 118] width 19 height 8
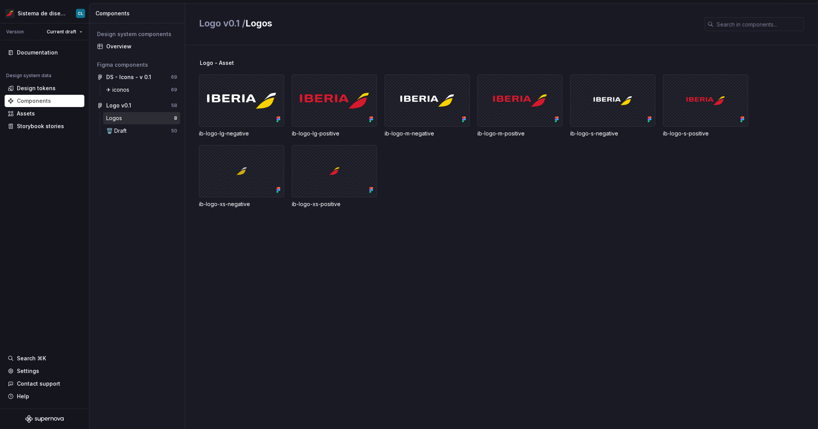
click at [132, 96] on div "✈︎ iconos 69" at bounding box center [137, 91] width 86 height 15
click at [135, 90] on div "✈︎ iconos" at bounding box center [138, 90] width 65 height 8
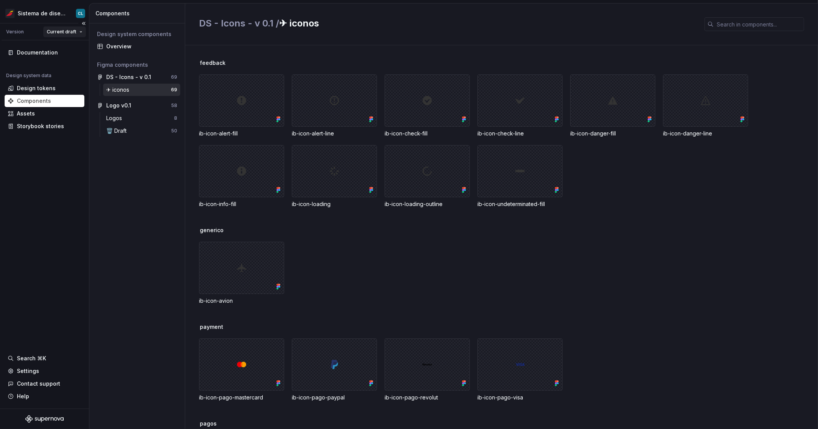
click at [72, 31] on html "Sistema de diseño Iberia CL Version Current draft Documentation Design system d…" at bounding box center [409, 214] width 818 height 429
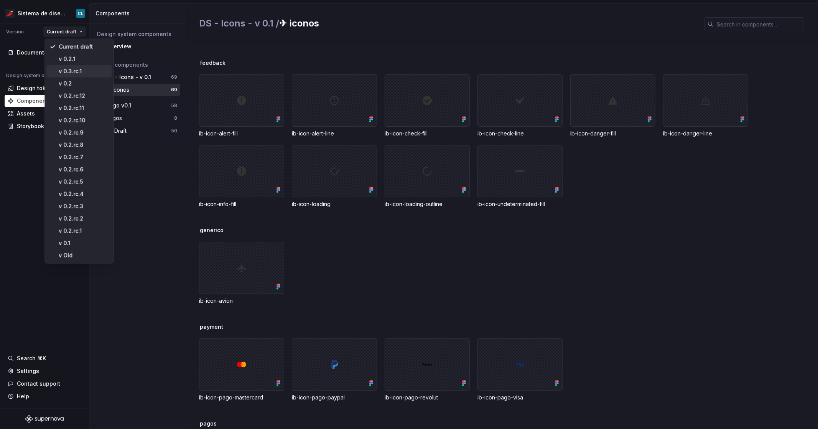
click at [84, 70] on div "v 0.3.rc.1" at bounding box center [84, 71] width 50 height 8
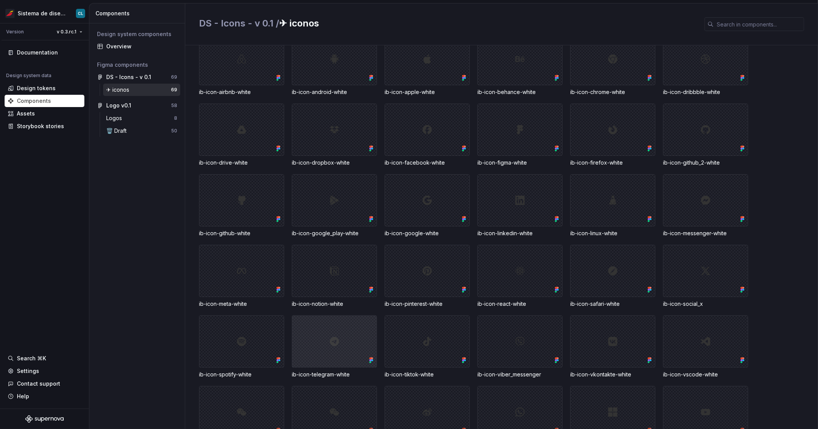
scroll to position [1024, 0]
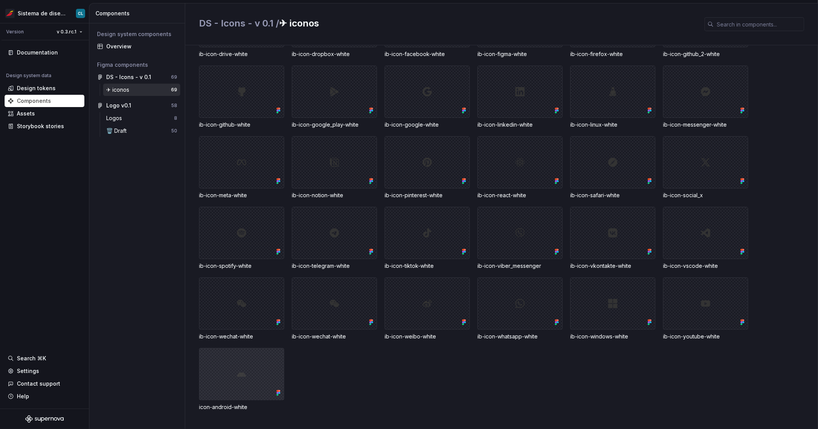
click at [243, 383] on div at bounding box center [241, 374] width 85 height 52
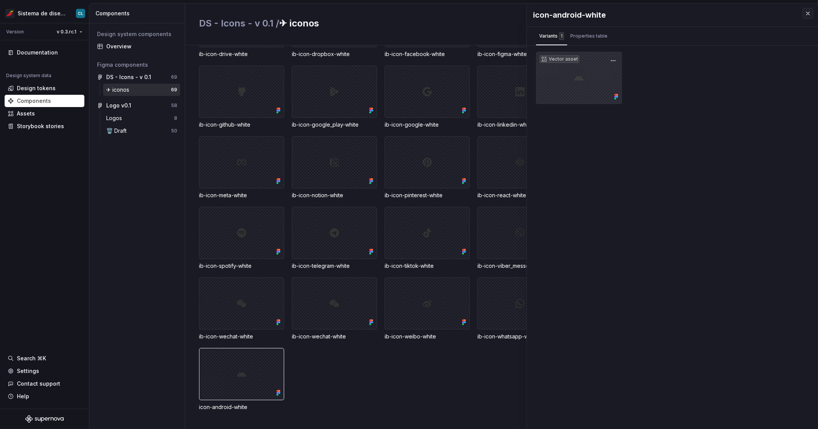
click at [563, 59] on div "Vector asset" at bounding box center [559, 59] width 40 height 8
click at [613, 61] on button "button" at bounding box center [613, 60] width 11 height 11
click at [586, 36] on div "Properties table" at bounding box center [588, 36] width 37 height 8
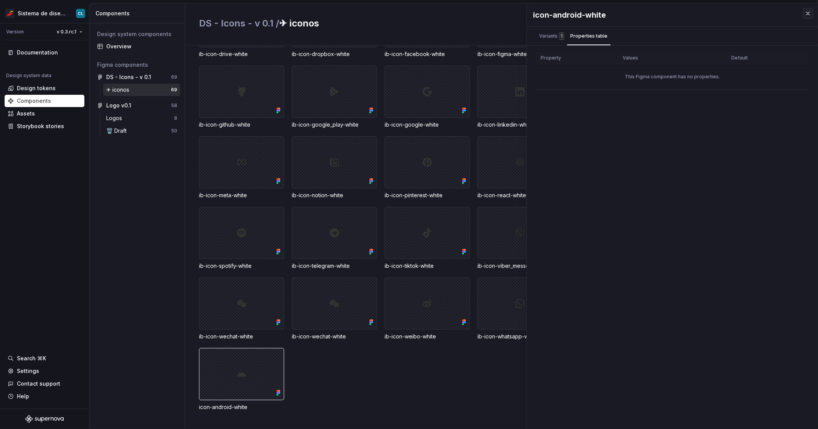
click at [628, 58] on th "Values" at bounding box center [672, 58] width 109 height 13
click at [548, 37] on div "Variants 1" at bounding box center [551, 36] width 25 height 8
click at [811, 15] on button "button" at bounding box center [808, 13] width 11 height 11
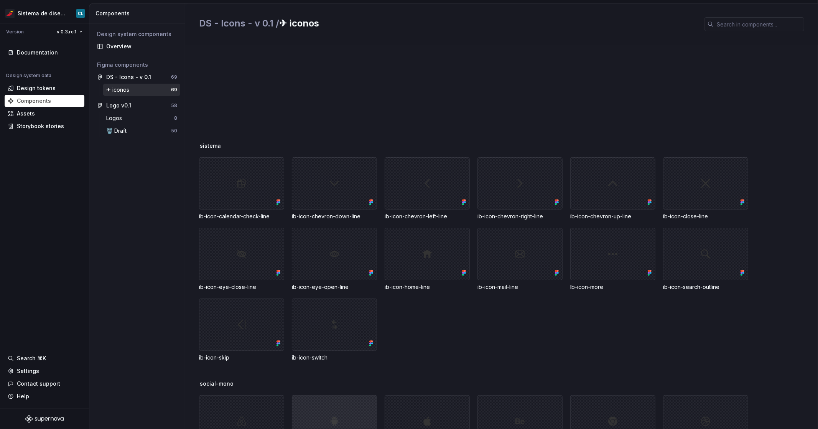
scroll to position [501, 0]
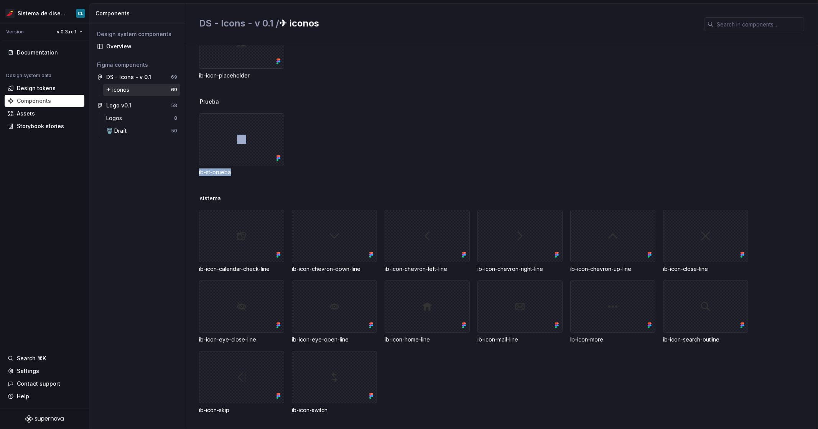
drag, startPoint x: 239, startPoint y: 174, endPoint x: 385, endPoint y: 161, distance: 146.3
click at [385, 161] on div "ib-st-prueba" at bounding box center [508, 144] width 619 height 63
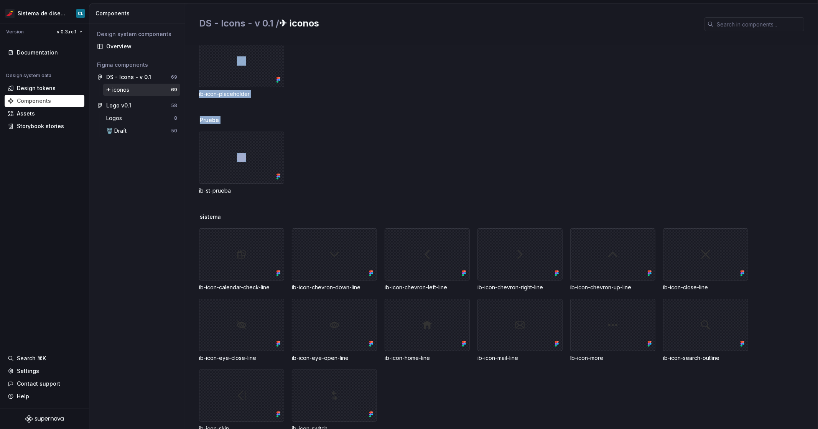
drag, startPoint x: 225, startPoint y: 138, endPoint x: 301, endPoint y: 178, distance: 85.6
click at [301, 178] on div "pagos ib-Icon-payment placeholder ib-icon-placeholder Prueba ib-st-prueba siste…" at bounding box center [501, 236] width 633 height 383
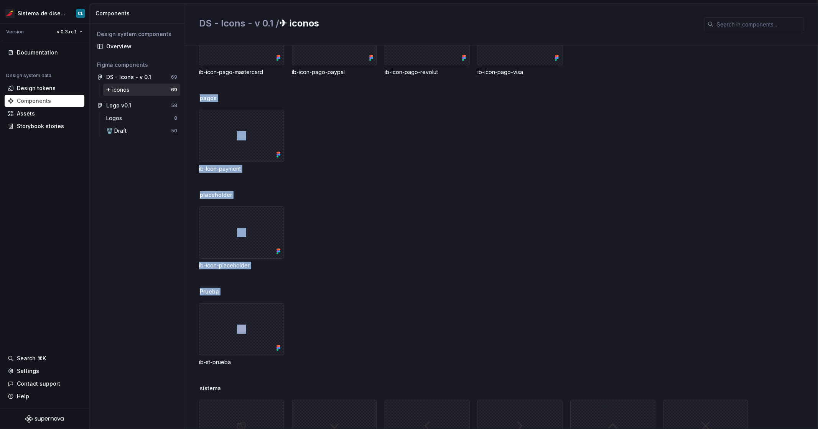
scroll to position [271, 0]
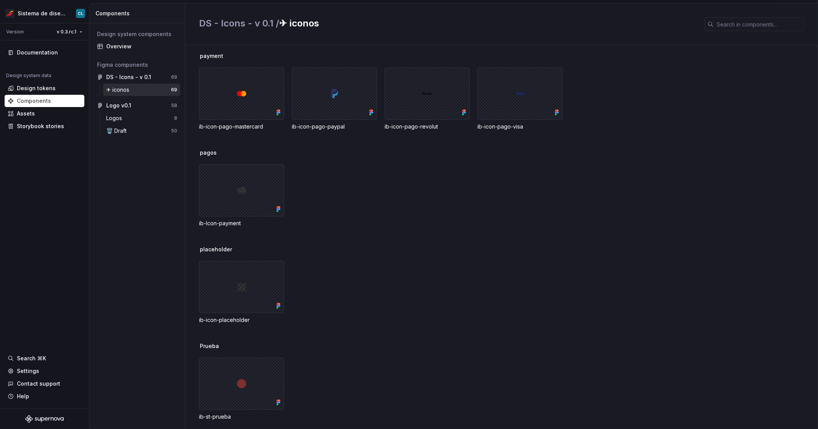
click at [385, 173] on div "ib-Icon-payment" at bounding box center [508, 195] width 619 height 63
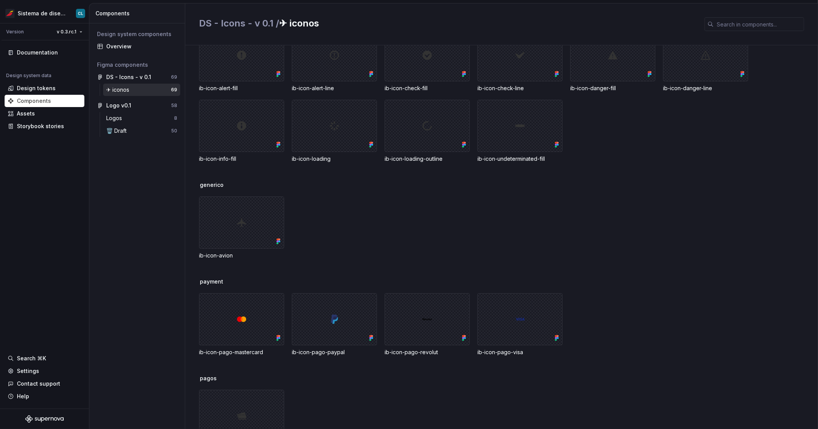
scroll to position [0, 0]
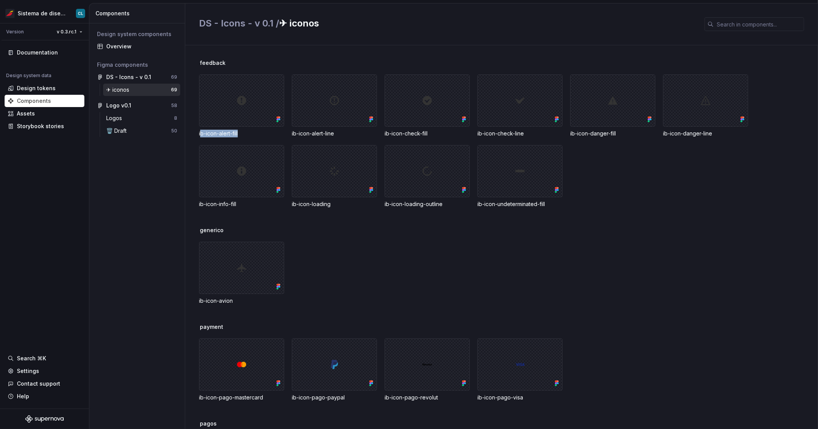
drag, startPoint x: 247, startPoint y: 132, endPoint x: 201, endPoint y: 131, distance: 46.0
click at [201, 131] on div "ib-icon-alert-fill" at bounding box center [241, 134] width 85 height 8
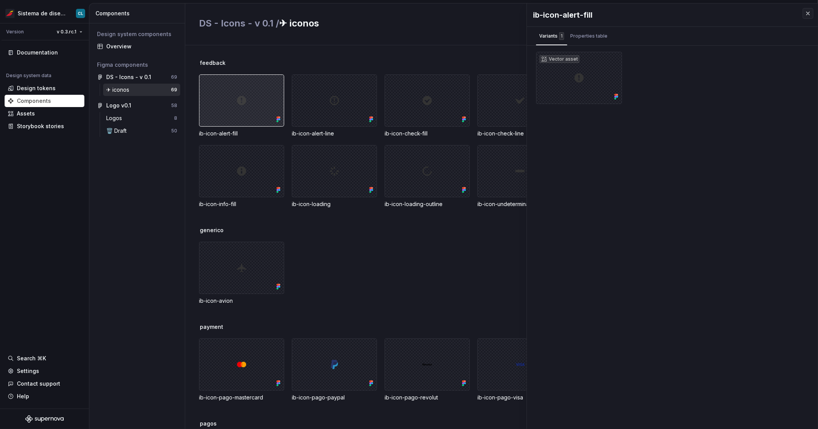
click at [242, 106] on div at bounding box center [241, 100] width 85 height 52
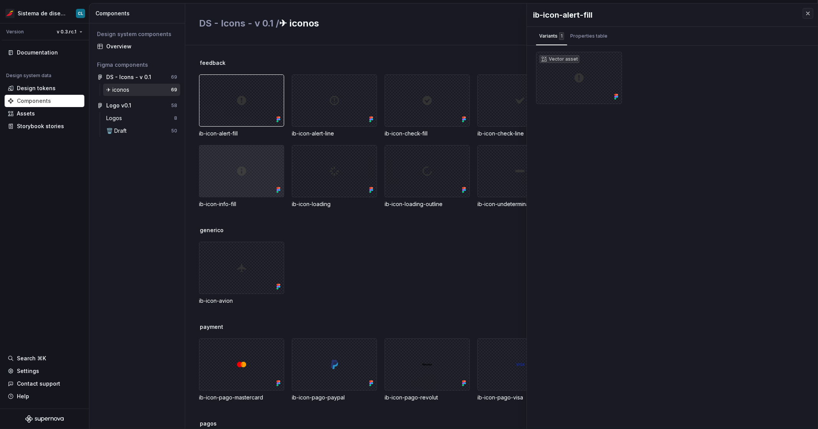
click at [238, 163] on div at bounding box center [241, 171] width 85 height 52
click at [809, 13] on button "button" at bounding box center [808, 13] width 11 height 11
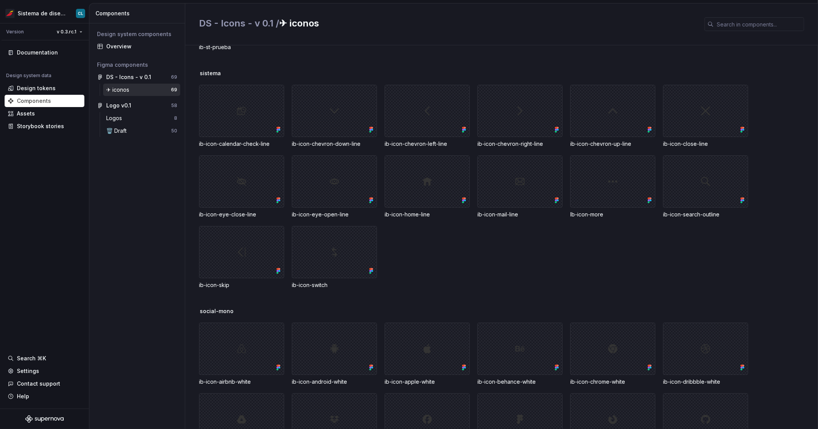
scroll to position [1024, 0]
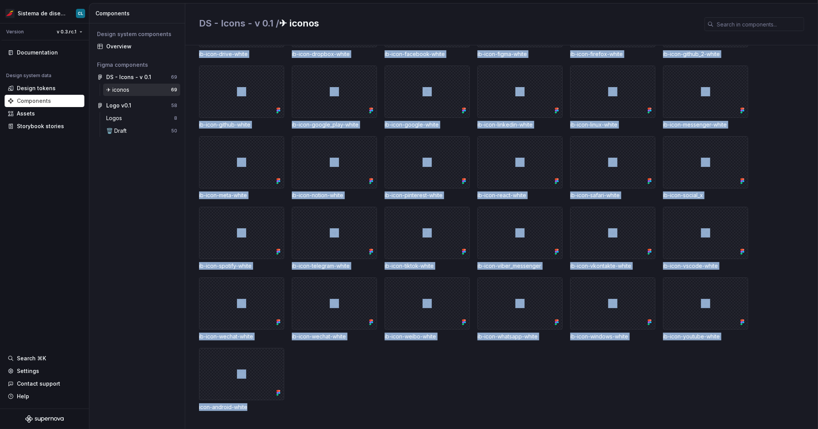
drag, startPoint x: 252, startPoint y: 408, endPoint x: 291, endPoint y: 405, distance: 39.7
click at [216, 405] on div "icon-android-white" at bounding box center [241, 407] width 85 height 8
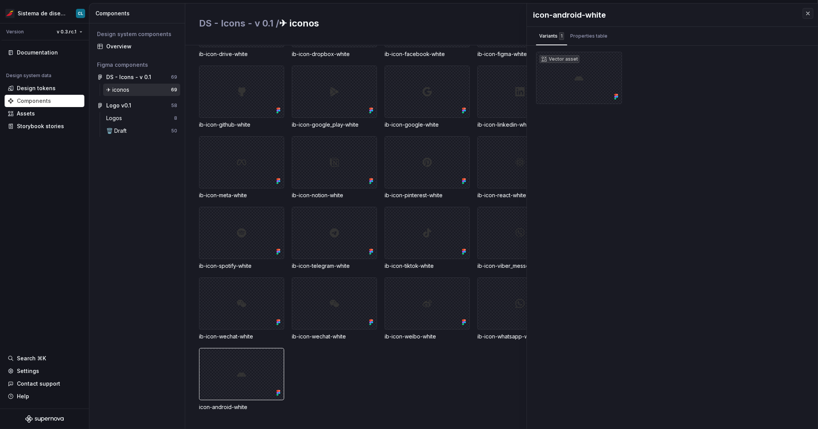
click at [349, 406] on div "ib-icon-airbnb-white ib-icon-android-white ib-icon-apple-white ib-icon-behance-…" at bounding box center [508, 167] width 619 height 486
click at [811, 13] on button "button" at bounding box center [808, 13] width 11 height 11
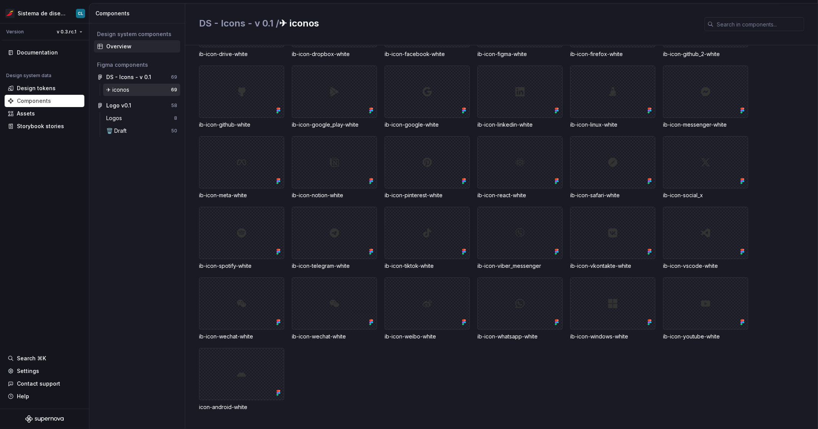
click at [127, 46] on div "Overview" at bounding box center [141, 47] width 71 height 8
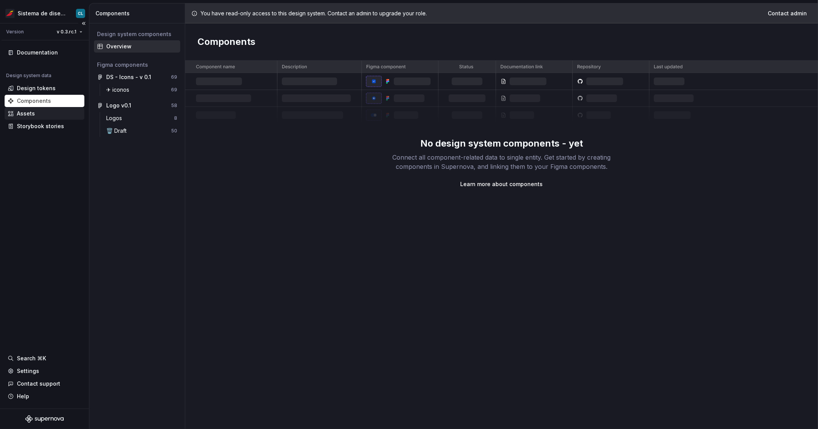
click at [16, 114] on div "Assets" at bounding box center [45, 114] width 74 height 8
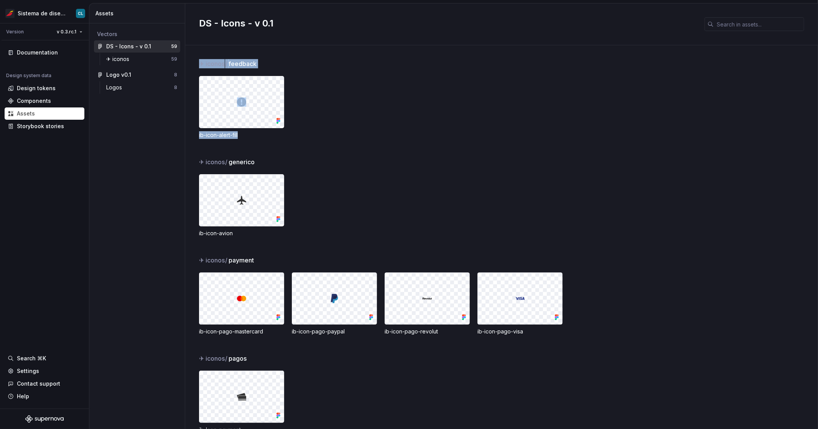
drag, startPoint x: 195, startPoint y: 63, endPoint x: 304, endPoint y: 146, distance: 136.5
click at [306, 149] on div "✈︎ iconos / feedback ib-icon-alert-fill ✈︎ iconos / generico ib-icon-avion ✈︎ i…" at bounding box center [501, 236] width 633 height 383
click at [324, 140] on div "✈︎ iconos / feedback ib-icon-alert-fill" at bounding box center [508, 108] width 619 height 98
click at [122, 57] on div "✈︎ iconos" at bounding box center [119, 59] width 26 height 8
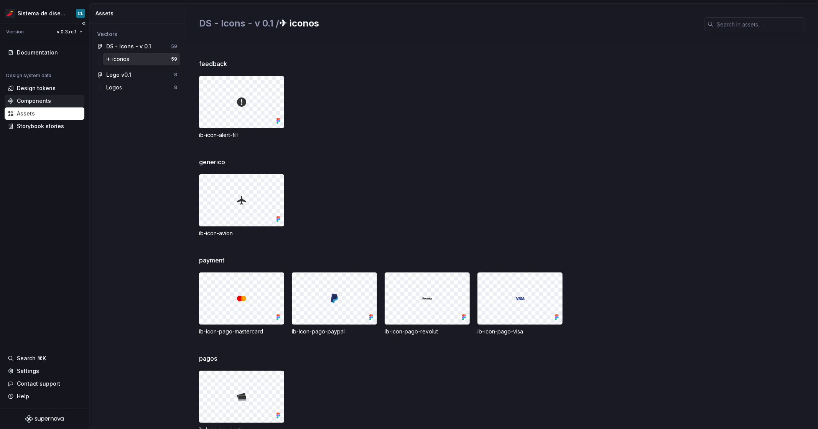
click at [46, 99] on div "Components" at bounding box center [34, 101] width 34 height 8
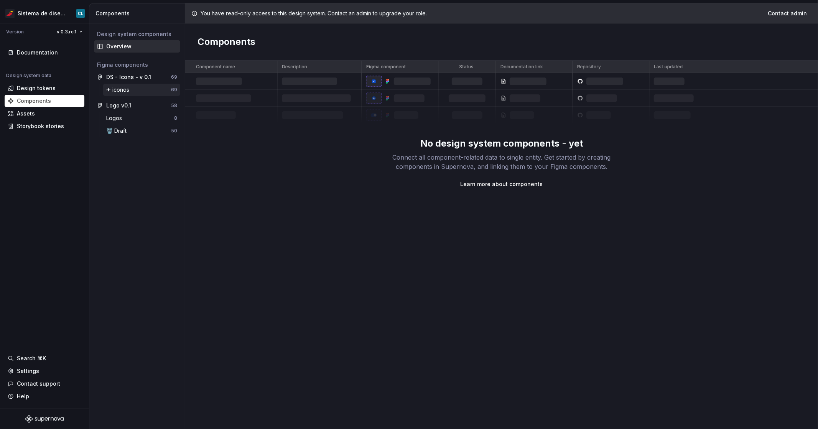
click at [142, 92] on div "✈︎ iconos" at bounding box center [138, 90] width 65 height 8
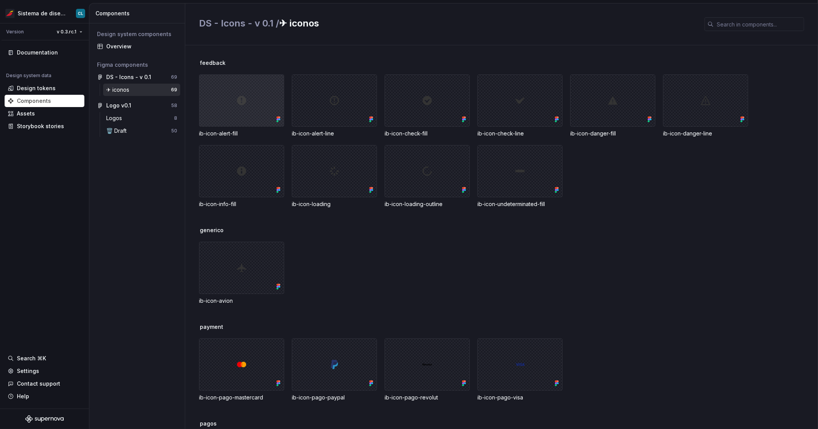
click at [270, 114] on div at bounding box center [241, 100] width 85 height 52
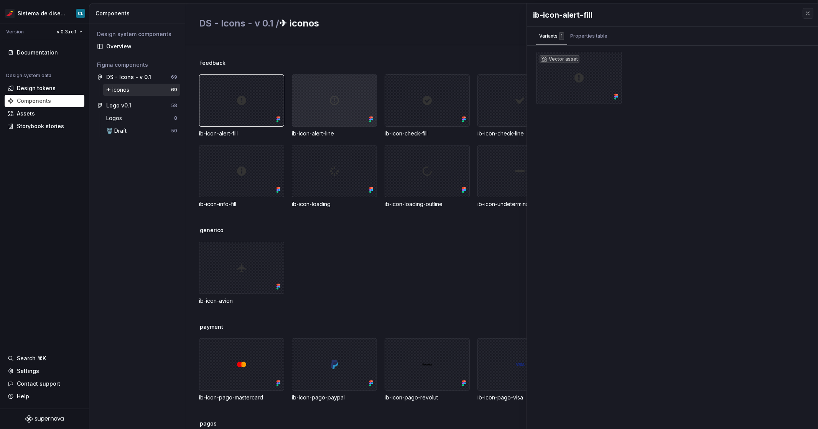
click at [336, 104] on div at bounding box center [334, 100] width 85 height 52
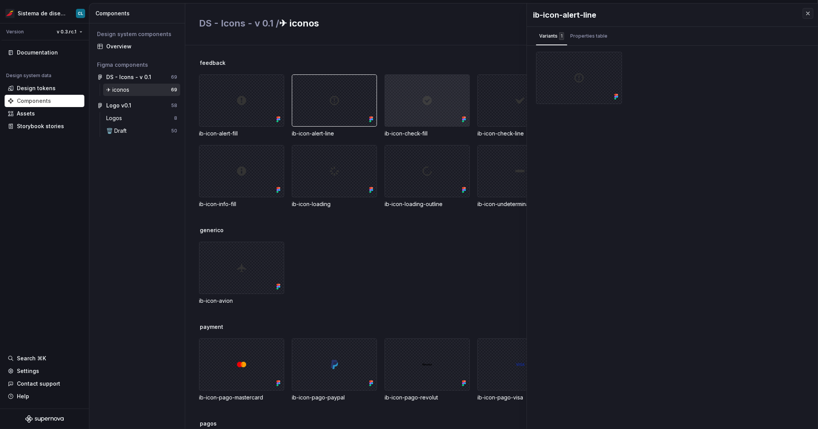
click at [416, 105] on div at bounding box center [427, 100] width 85 height 52
click at [809, 11] on button "button" at bounding box center [808, 13] width 11 height 11
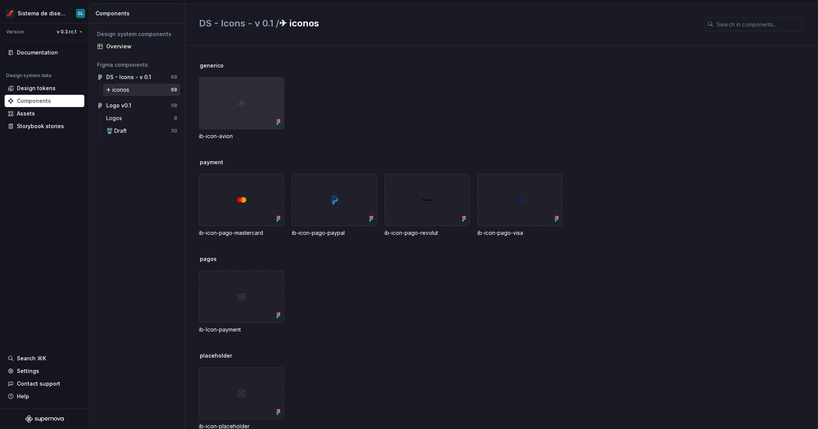
scroll to position [161, 0]
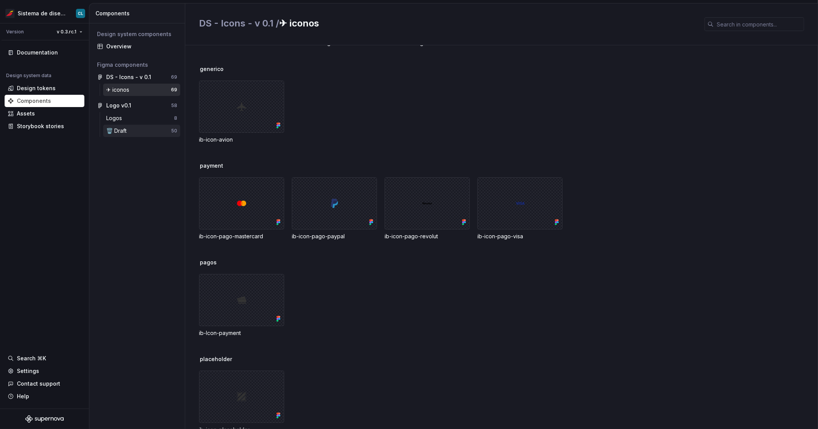
click at [131, 132] on div "🗑️ Draft" at bounding box center [138, 131] width 65 height 8
